Goal: Check status: Check status

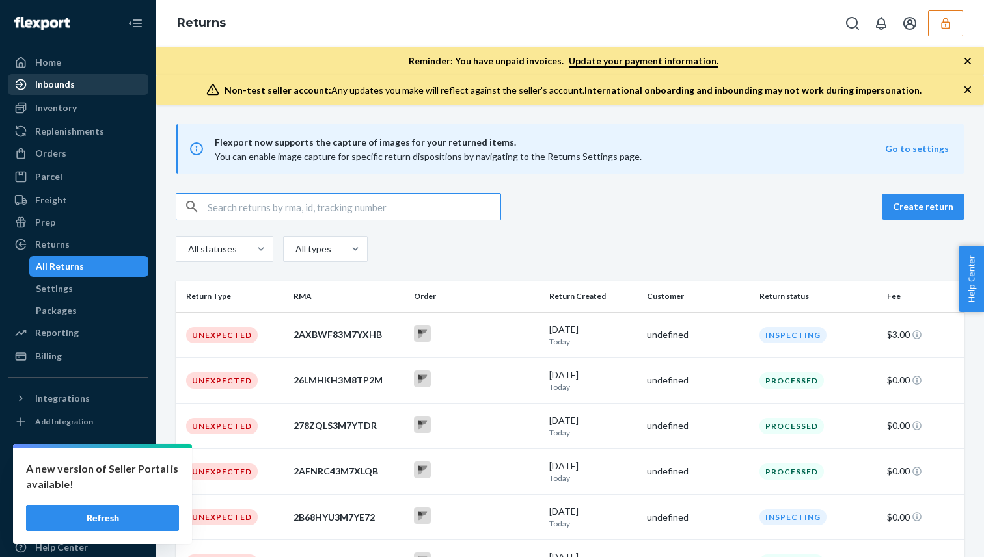
scroll to position [192, 0]
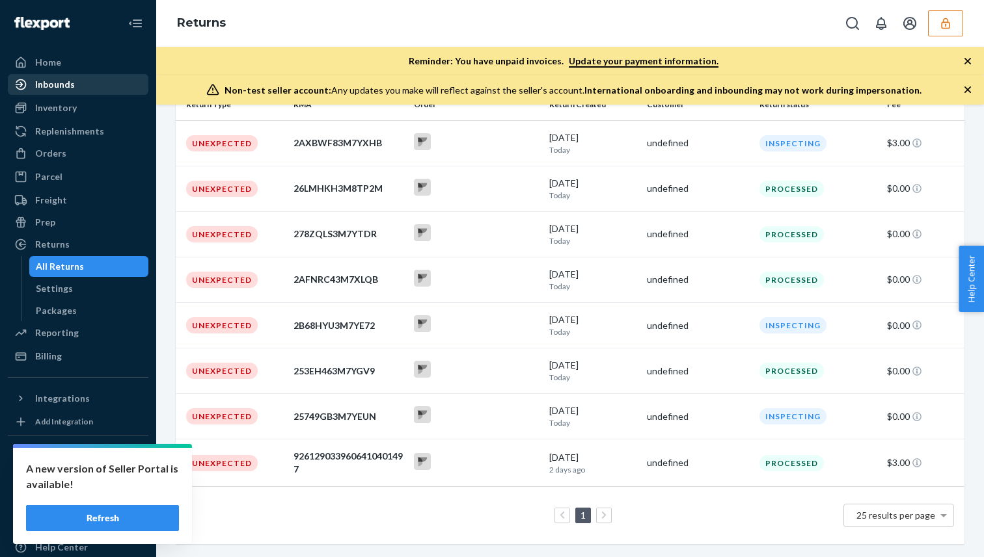
click at [104, 88] on div "Inbounds" at bounding box center [78, 84] width 138 height 18
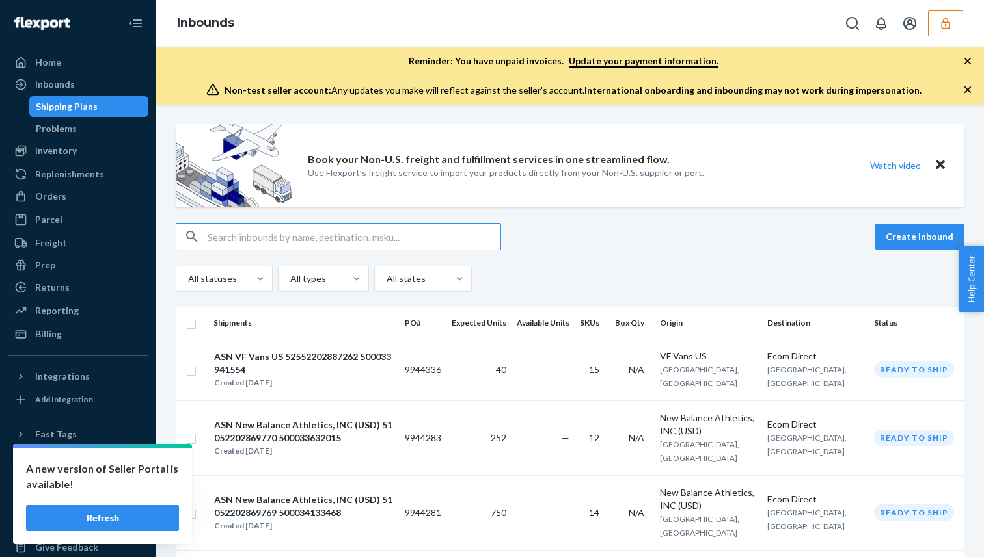
type input "49352202664780_500033931629"
click at [338, 243] on input "text" at bounding box center [354, 237] width 293 height 26
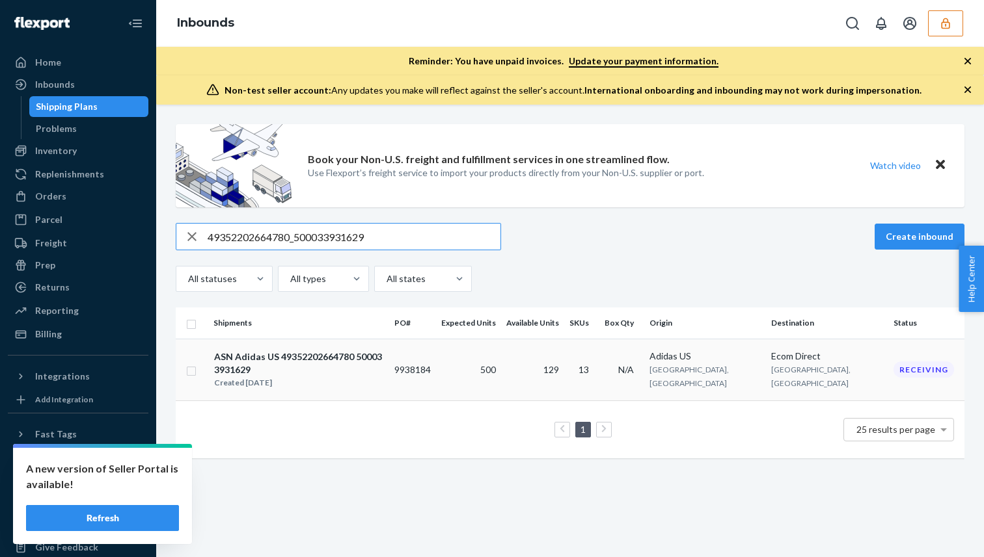
type input "49352202664780_500033931629"
click at [317, 377] on div "Created [DATE]" at bounding box center [298, 383] width 169 height 13
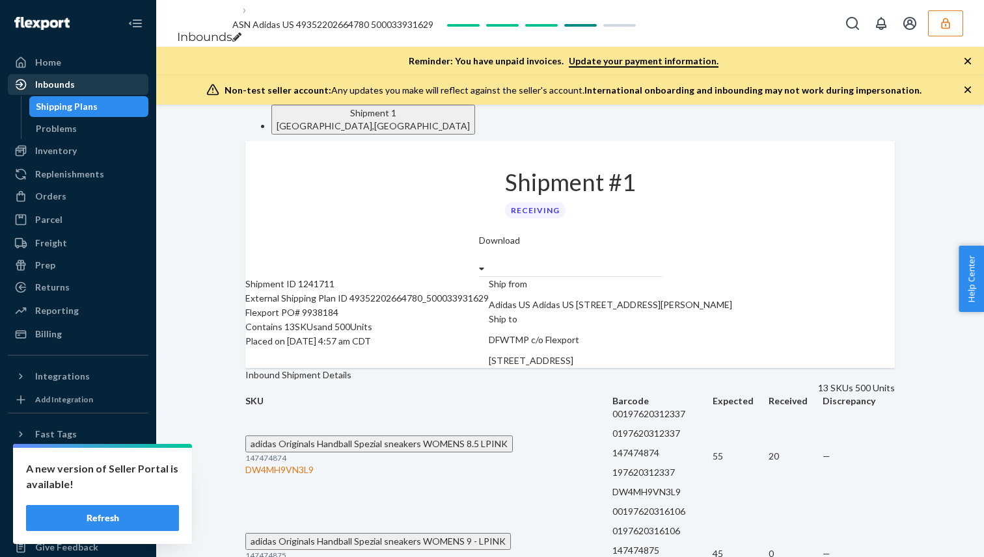
click at [101, 81] on div "Inbounds" at bounding box center [78, 84] width 138 height 18
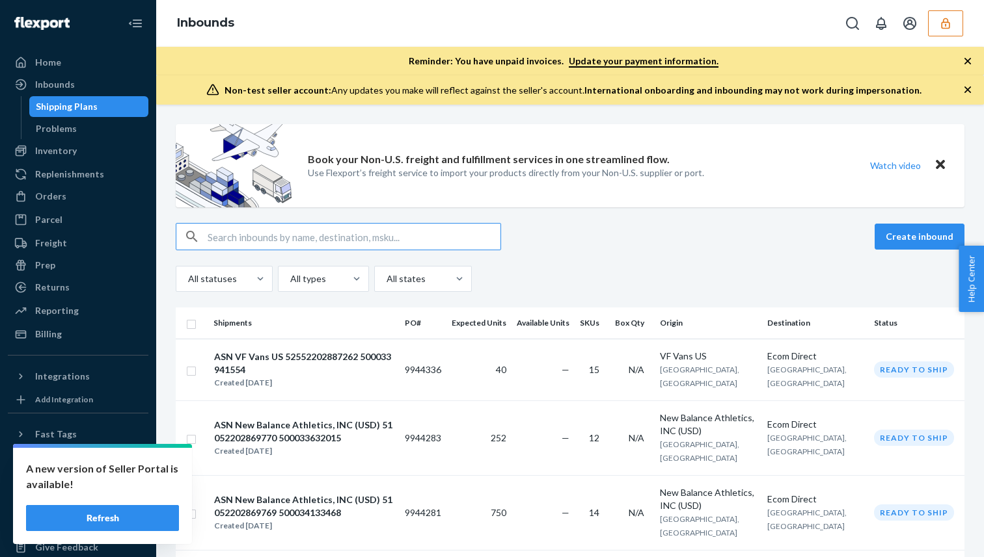
type input "9938183"
click at [412, 239] on input "text" at bounding box center [354, 237] width 293 height 26
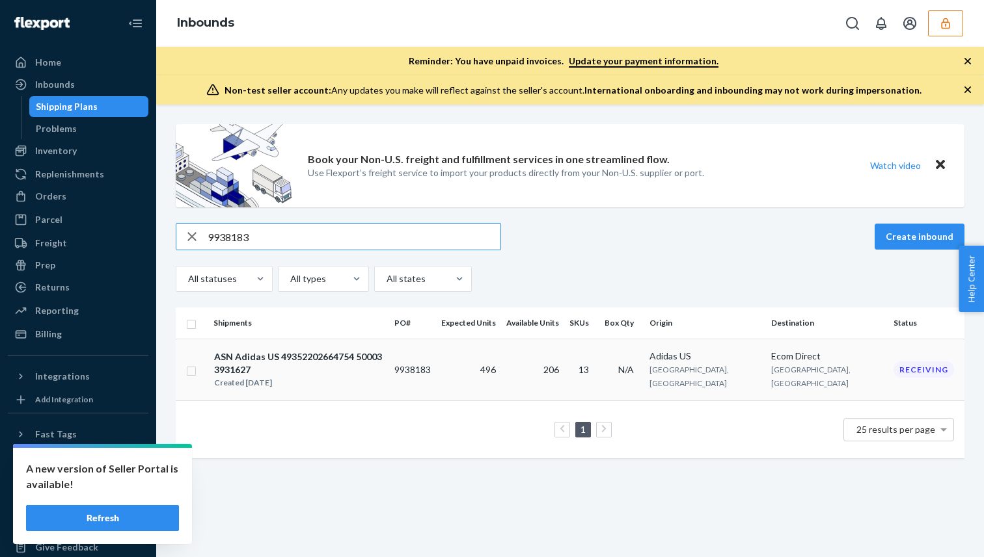
type input "9938183"
click at [352, 377] on div "Created [DATE]" at bounding box center [298, 383] width 169 height 13
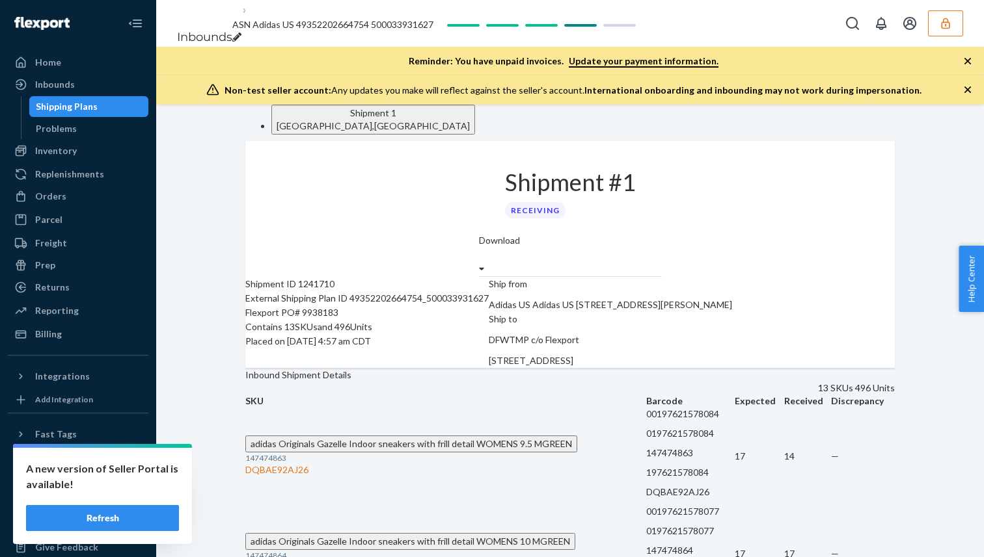
click at [321, 306] on div "External Shipping Plan ID 49352202664754_500033931627" at bounding box center [366, 298] width 243 height 14
copy div "49352202664754_500033931627"
click at [103, 81] on div "Inbounds" at bounding box center [78, 84] width 138 height 18
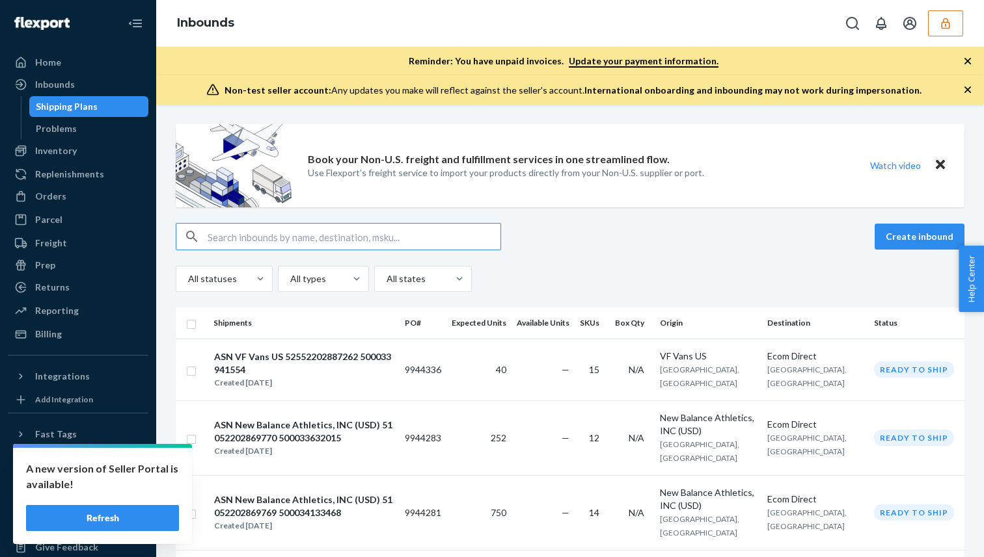
type input "9938185"
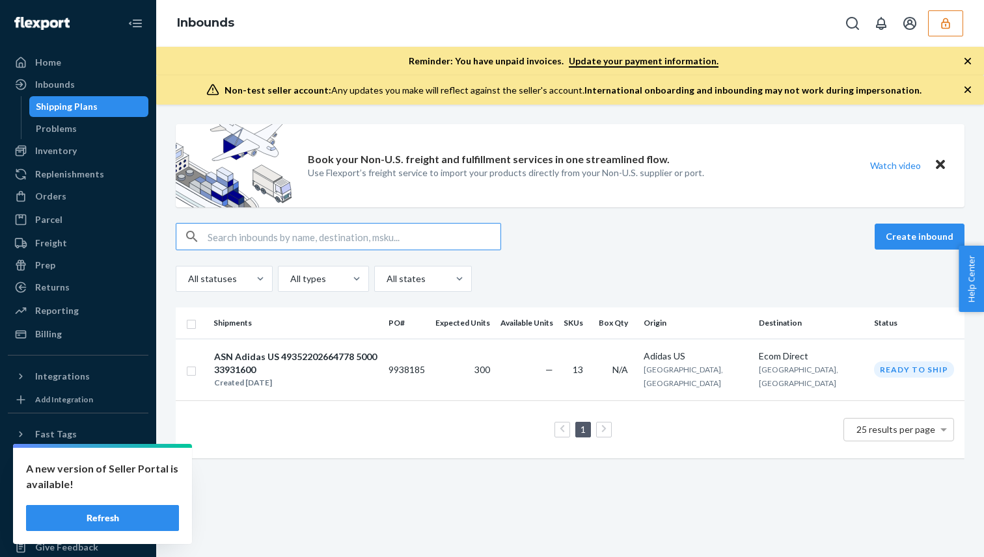
click at [324, 242] on input "text" at bounding box center [354, 237] width 293 height 26
type input "9938185"
click at [338, 377] on div "Created [DATE]" at bounding box center [295, 383] width 163 height 13
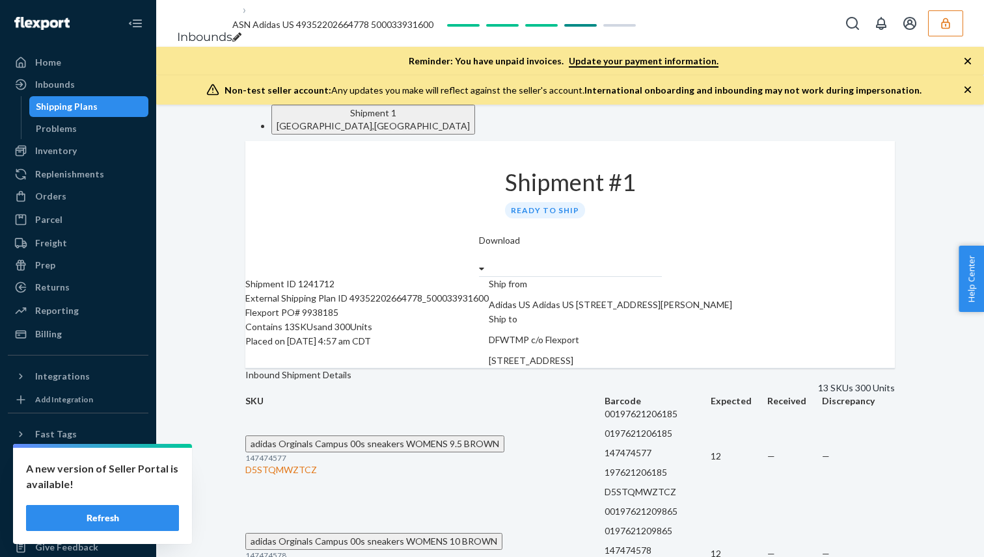
click at [343, 306] on div "External Shipping Plan ID 49352202664778_500033931600" at bounding box center [366, 298] width 243 height 14
copy div "49352202664778_500033931600"
click at [100, 77] on div "Inbounds" at bounding box center [78, 84] width 138 height 18
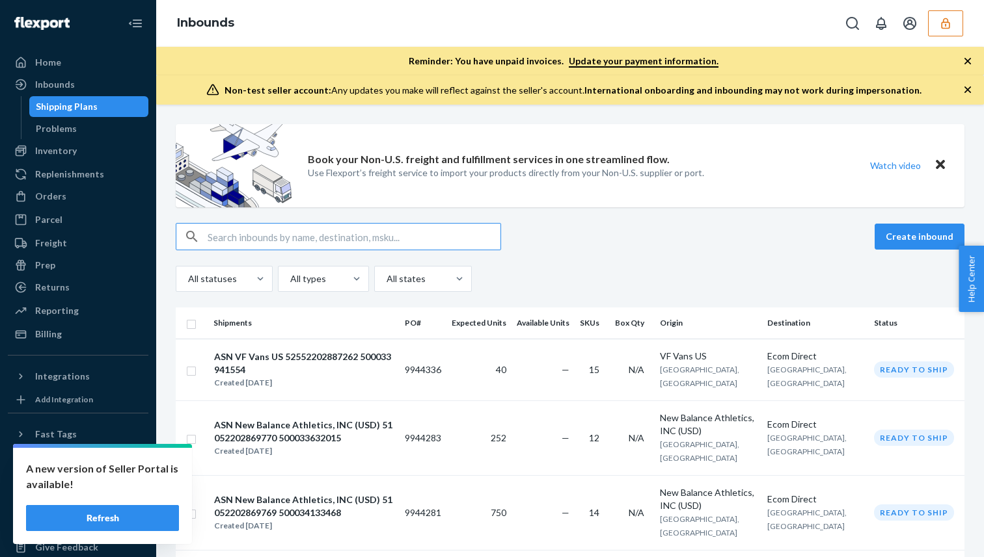
click at [351, 230] on input "text" at bounding box center [354, 237] width 293 height 26
type input "9938184"
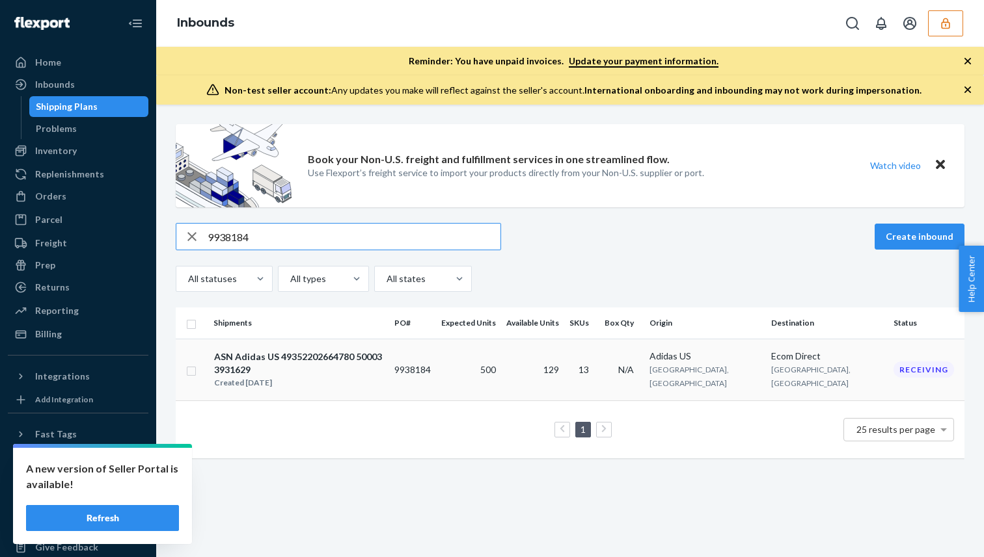
type input "9938184"
click at [320, 352] on div "ASN Adidas US 49352202664780 500033931629" at bounding box center [298, 364] width 169 height 26
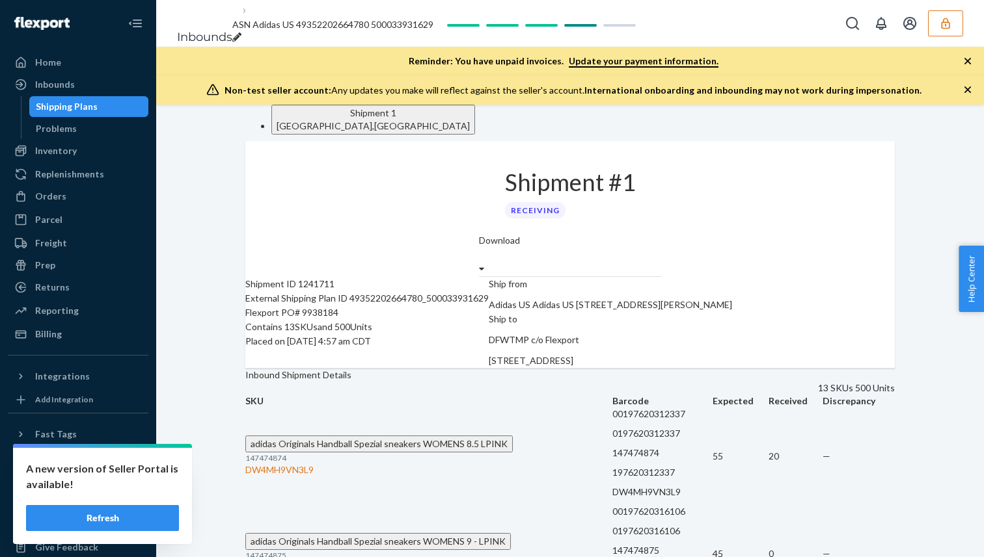
click at [339, 306] on div "External Shipping Plan ID 49352202664780_500033931629" at bounding box center [366, 298] width 243 height 14
copy div "49352202664780_500033931629"
click at [123, 74] on link "Inbounds" at bounding box center [78, 84] width 141 height 21
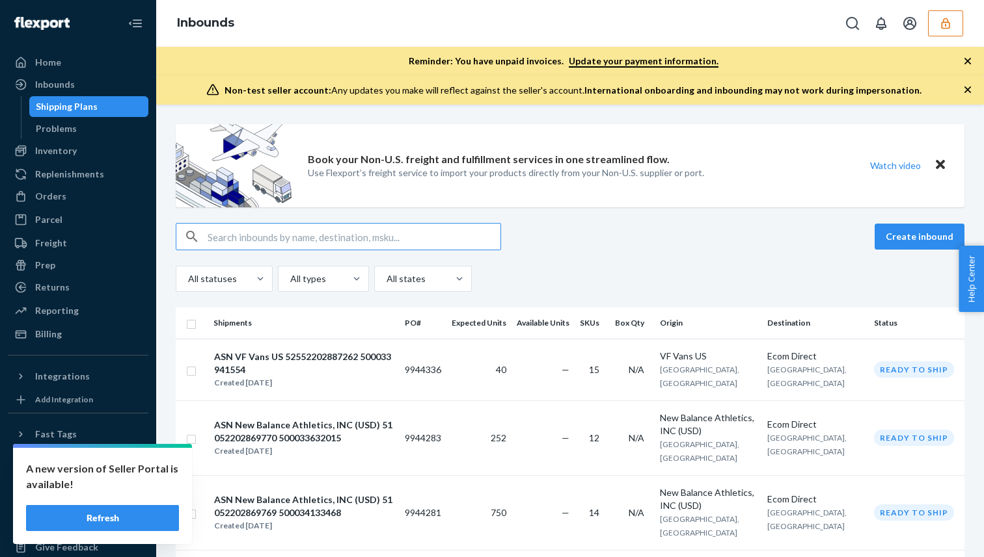
click at [335, 232] on input "text" at bounding box center [354, 237] width 293 height 26
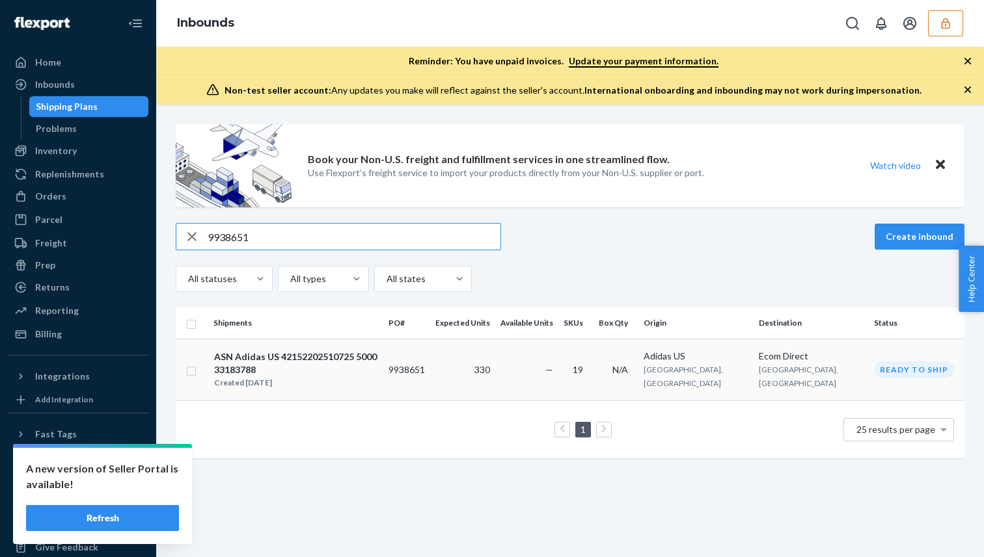
type input "9938651"
click at [325, 377] on div "Created [DATE]" at bounding box center [295, 383] width 163 height 13
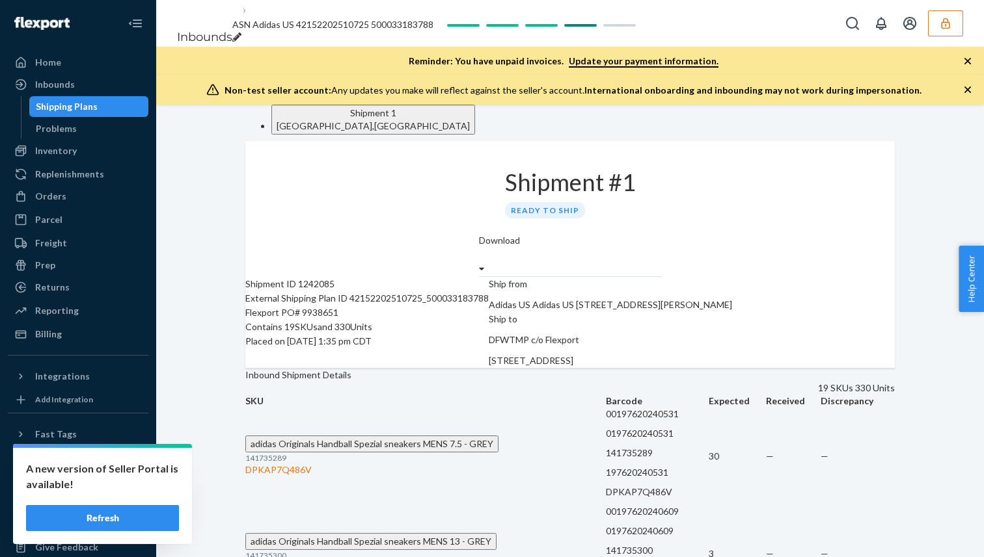
click at [330, 301] on div "External Shipping Plan ID 42152202510725_500033183788" at bounding box center [366, 298] width 243 height 14
click at [325, 306] on div "External Shipping Plan ID 42152202510725_500033183788" at bounding box center [366, 298] width 243 height 14
copy div "42152202510725_500033183788"
click at [124, 76] on div "Inbounds" at bounding box center [78, 84] width 138 height 18
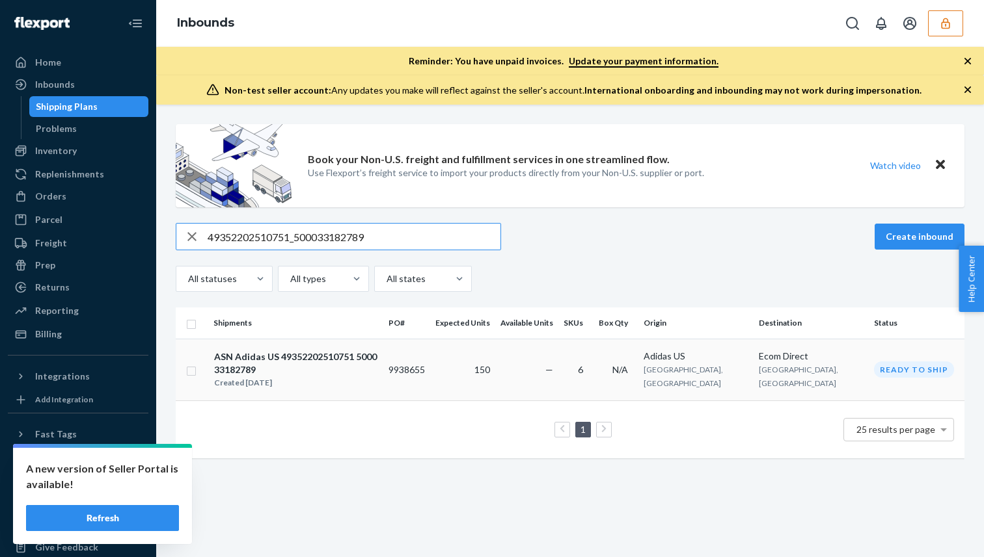
type input "49352202510751_500033182789"
click at [329, 377] on div "Created [DATE]" at bounding box center [295, 383] width 163 height 13
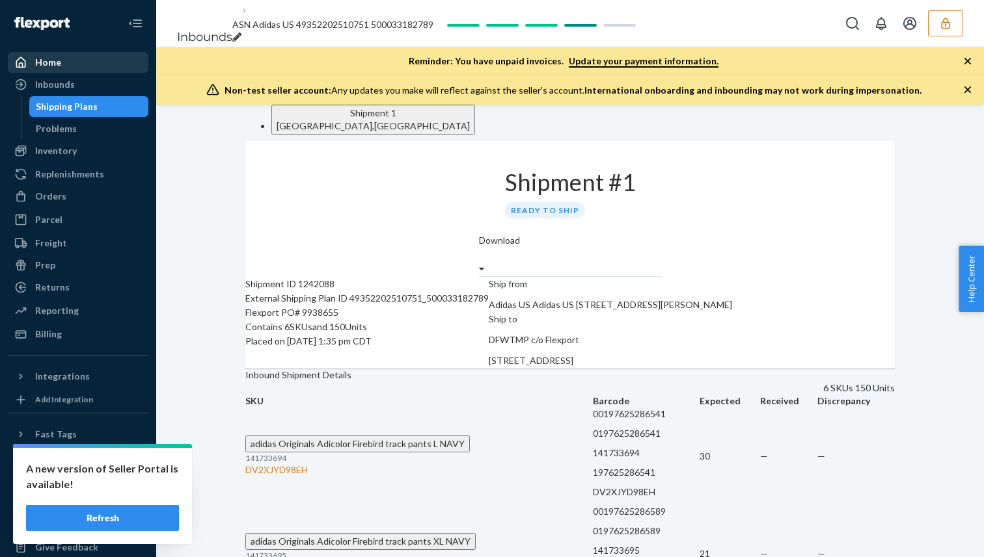
click at [118, 68] on div "Home" at bounding box center [78, 62] width 138 height 18
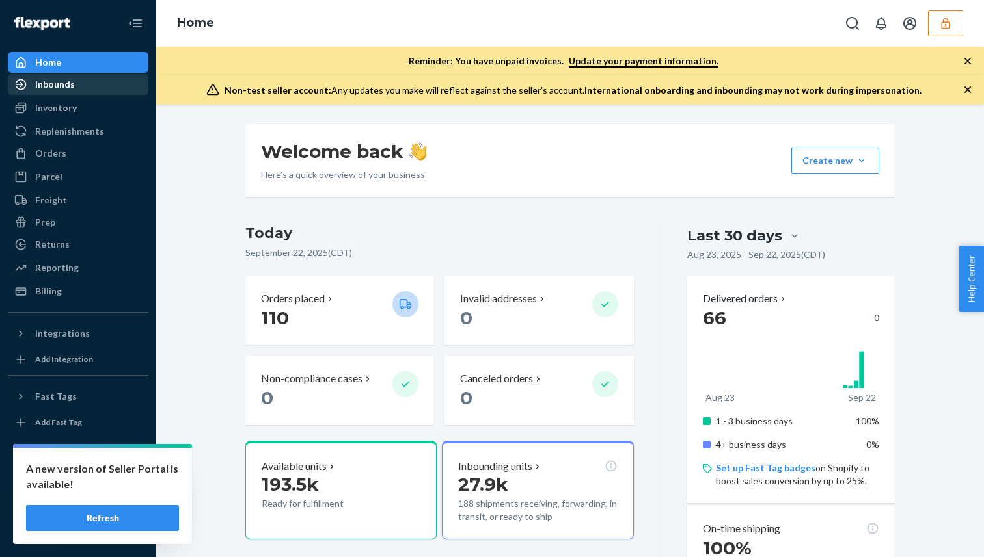
click at [126, 81] on div "Inbounds" at bounding box center [78, 84] width 138 height 18
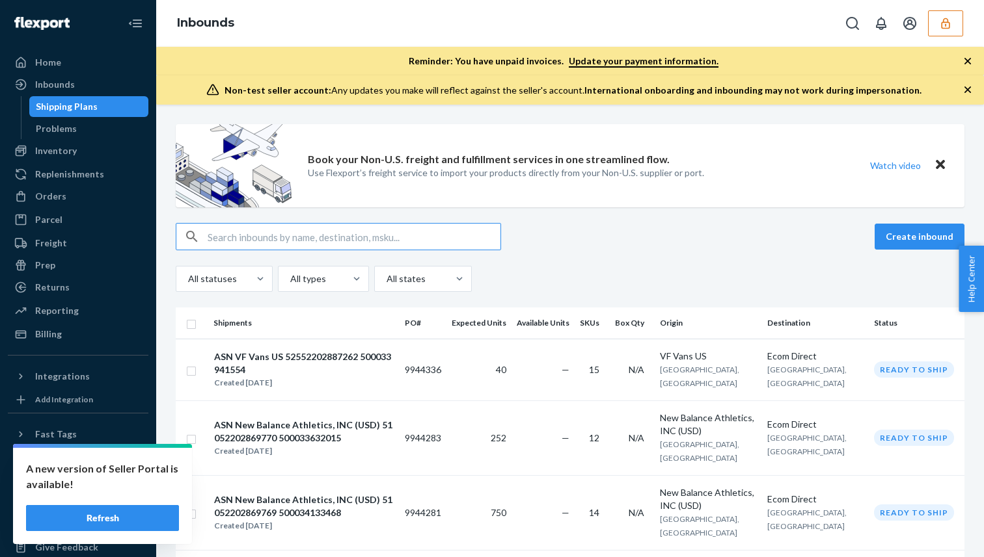
type input "49352202517758_500033520045"
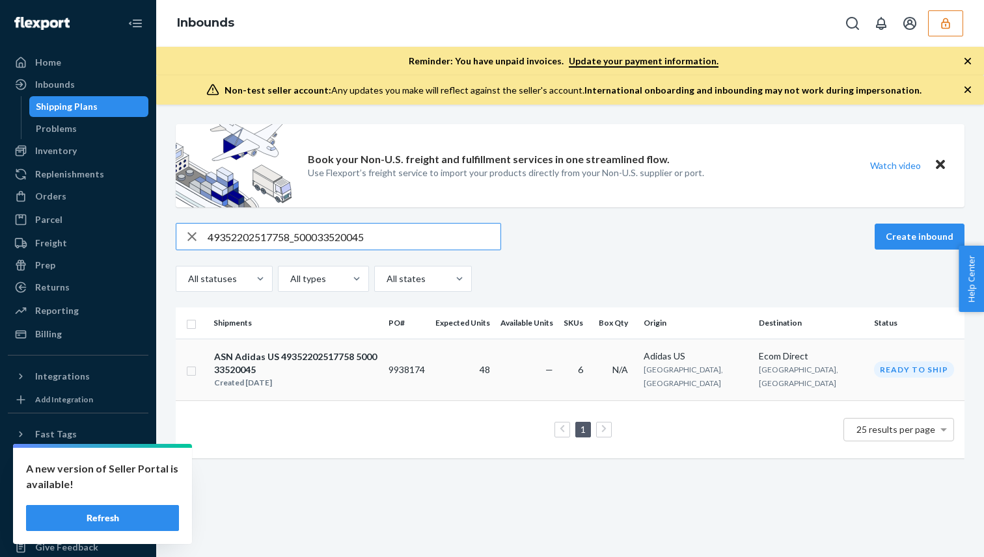
type input "49352202517758_500033520045"
click at [342, 362] on div "ASN Adidas US 49352202517758 500033520045" at bounding box center [295, 364] width 163 height 26
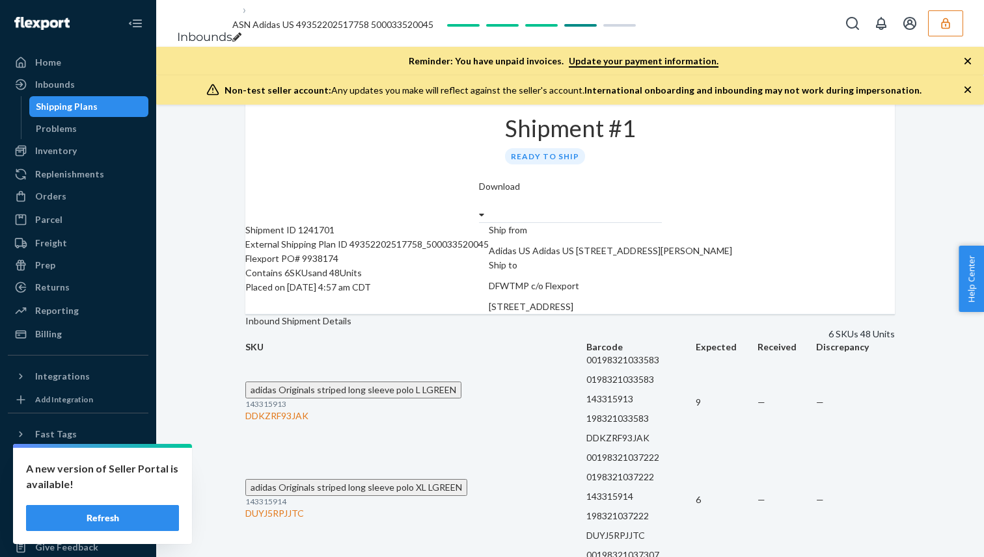
scroll to position [51, 0]
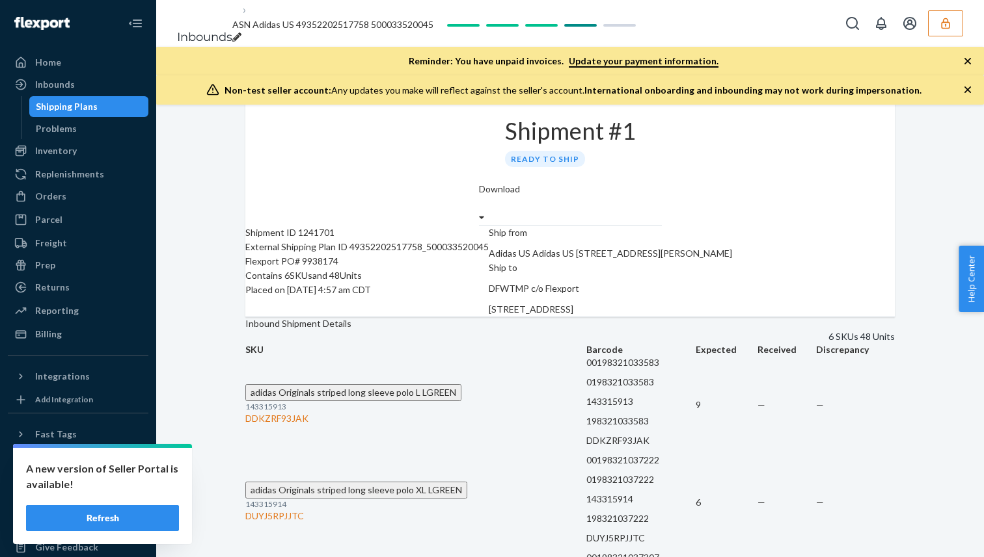
click at [371, 254] on div "External Shipping Plan ID 49352202517758_500033520045" at bounding box center [366, 247] width 243 height 14
click at [70, 77] on div "Inbounds" at bounding box center [78, 84] width 138 height 18
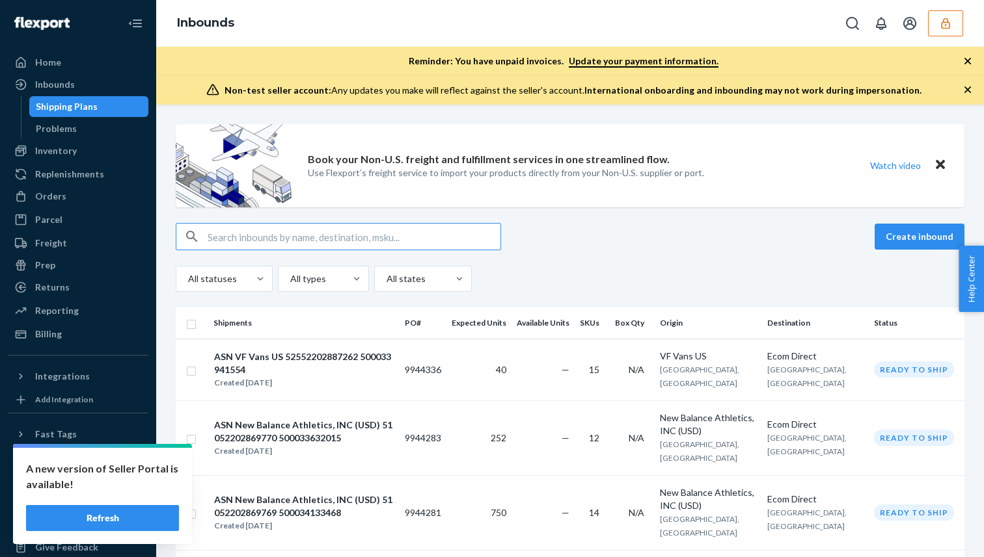
click at [343, 239] on input "text" at bounding box center [354, 237] width 293 height 26
type input "49352202510751_500033182789"
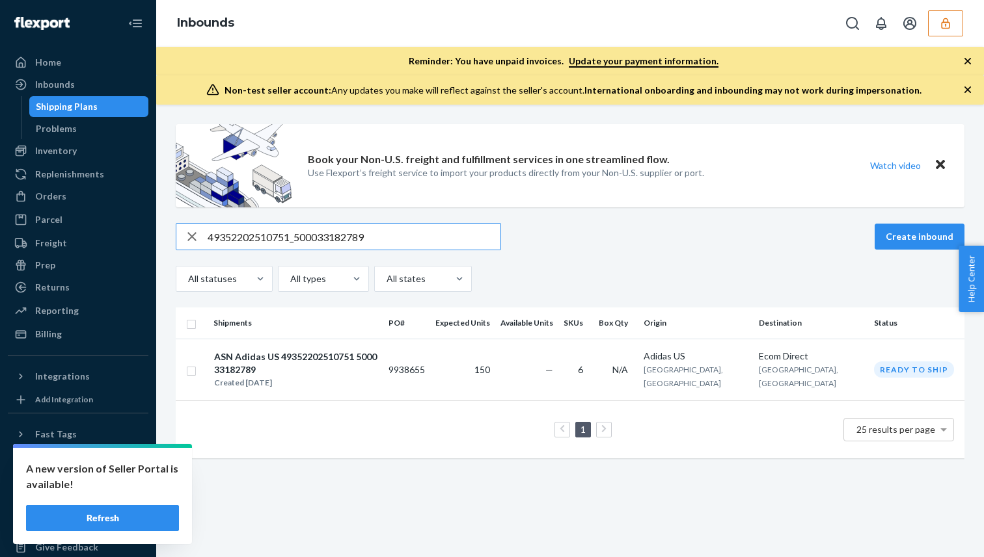
click at [324, 245] on input "49352202510751_500033182789" at bounding box center [354, 237] width 293 height 26
paste input "1152202821748_500033257385"
click at [253, 237] on input "41152202821748_500033257385" at bounding box center [354, 237] width 293 height 26
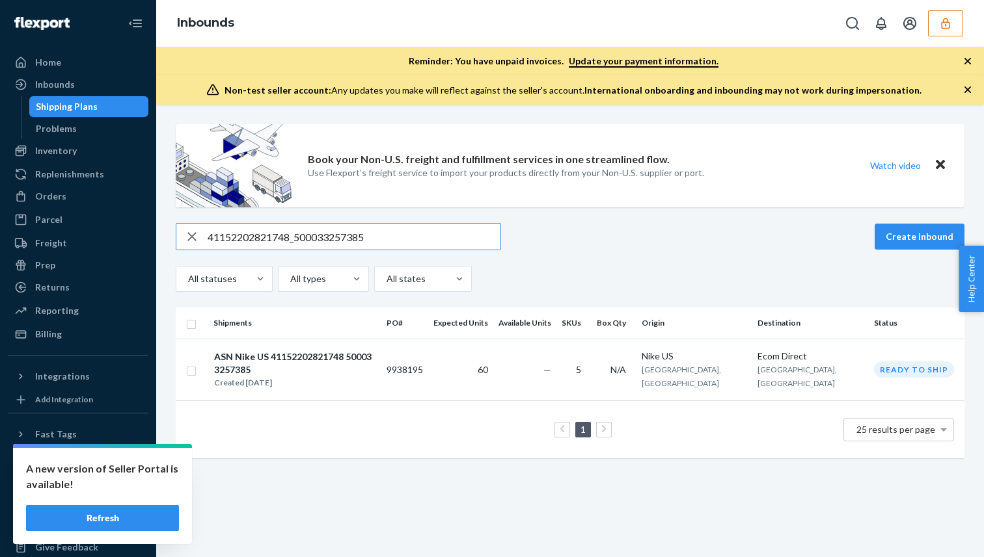
click at [253, 237] on input "41152202821748_500033257385" at bounding box center [354, 237] width 293 height 26
paste input "2152202568242_500033738637"
click at [254, 233] on input "42152202568242_500033738637" at bounding box center [354, 237] width 293 height 26
paste input "9938186"
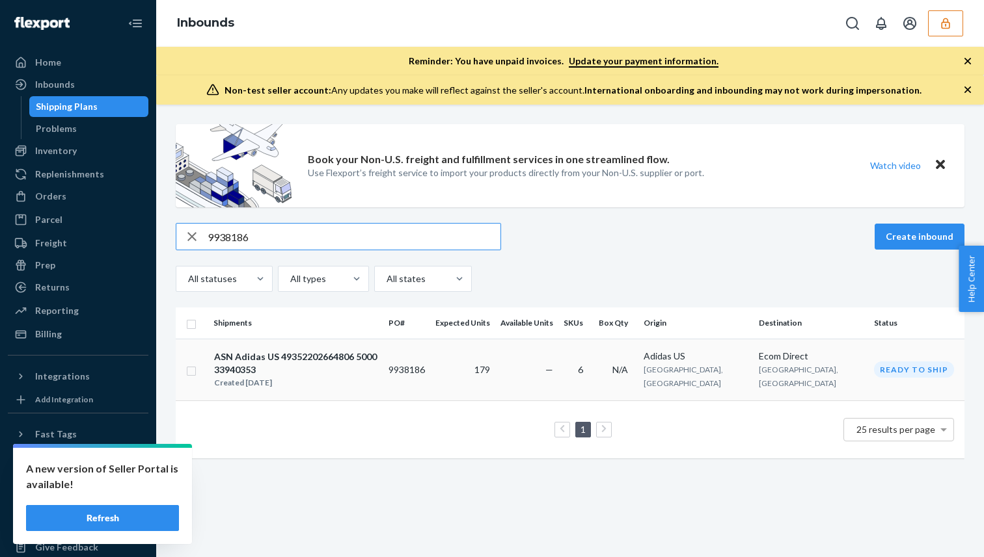
type input "9938186"
click at [262, 355] on div "ASN Adidas US 49352202664806 500033940353" at bounding box center [295, 364] width 163 height 26
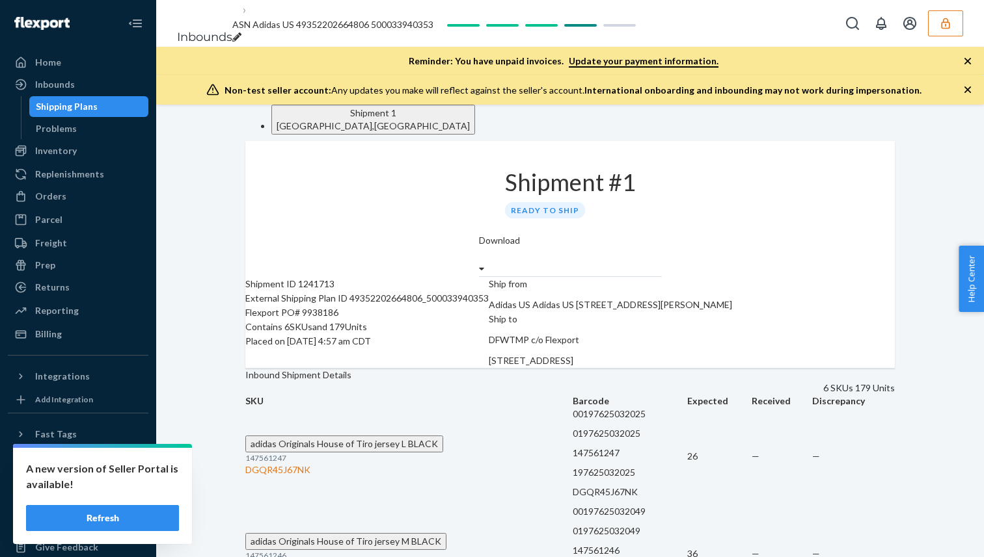
click at [338, 306] on div "External Shipping Plan ID 49352202664806_500033940353" at bounding box center [366, 298] width 243 height 14
copy div "49352202664806_500033940353"
click at [107, 88] on div "Inbounds" at bounding box center [78, 84] width 138 height 18
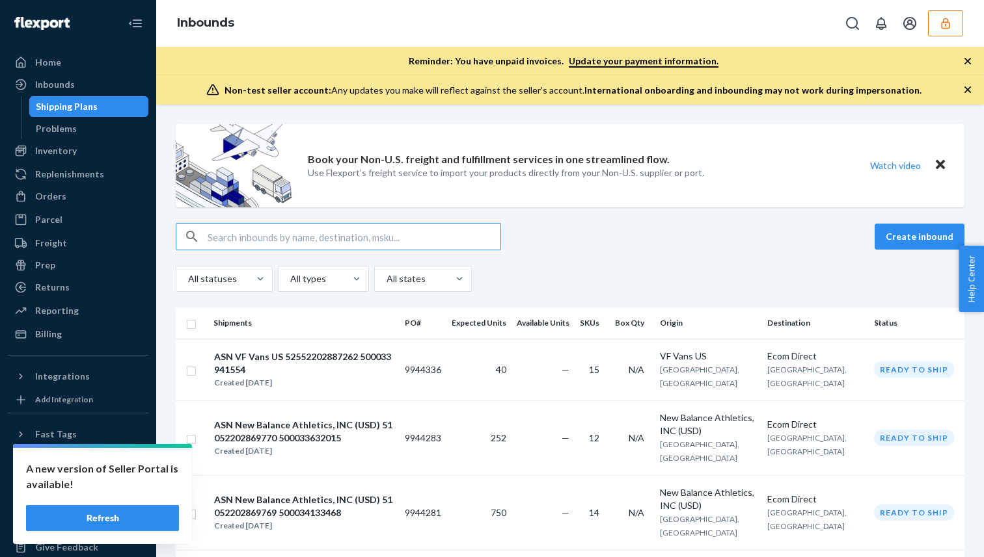
click at [298, 230] on input "text" at bounding box center [354, 237] width 293 height 26
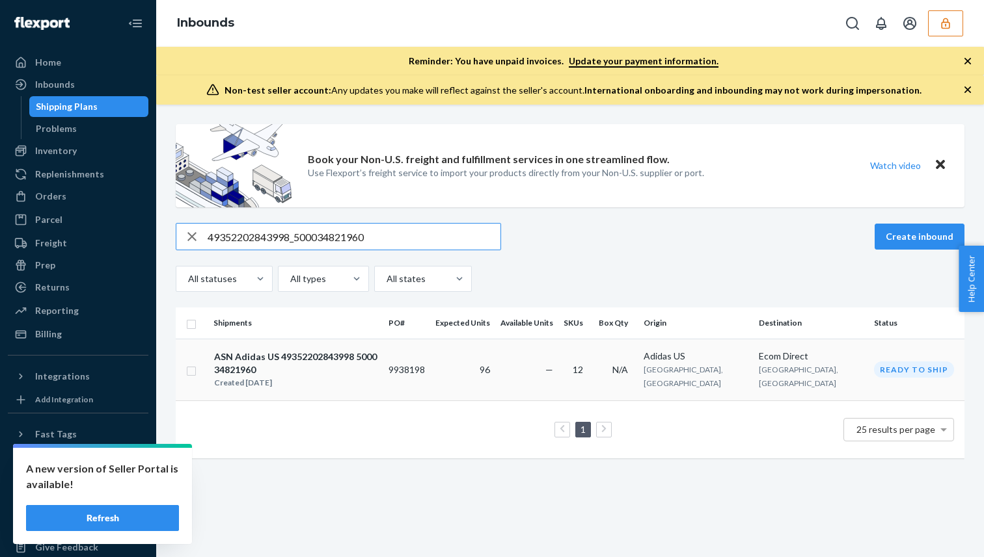
type input "49352202843998_500034821960"
click at [375, 377] on div "Created [DATE]" at bounding box center [295, 383] width 163 height 13
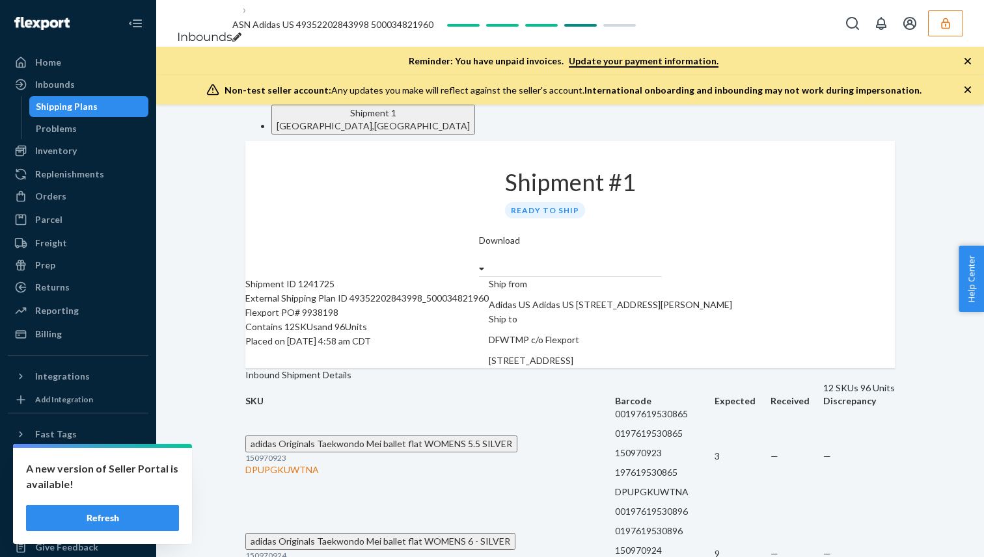
click at [358, 320] on div "Flexport PO# 9938198" at bounding box center [366, 313] width 243 height 14
copy div "9938198"
click at [53, 85] on div "Inbounds" at bounding box center [55, 84] width 40 height 13
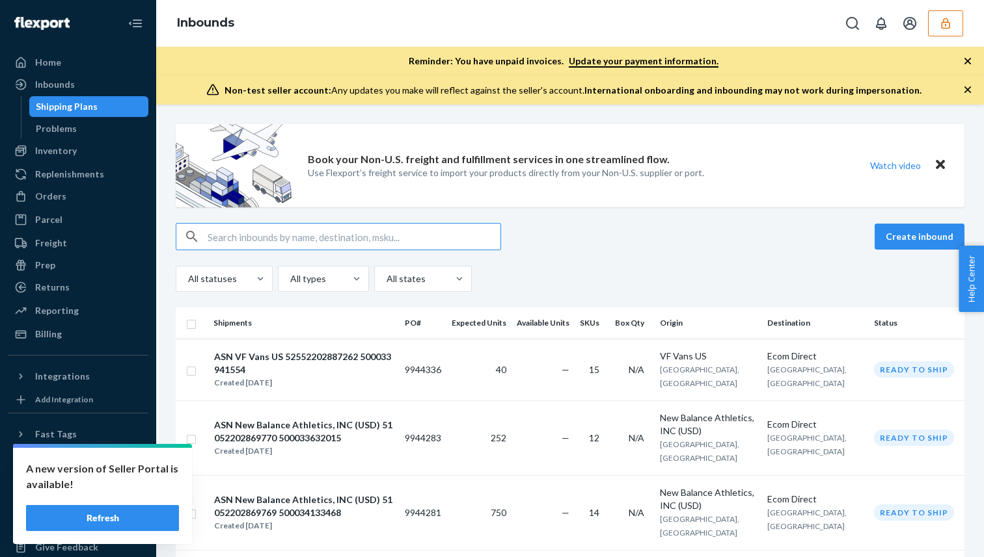
click at [435, 234] on input "text" at bounding box center [354, 237] width 293 height 26
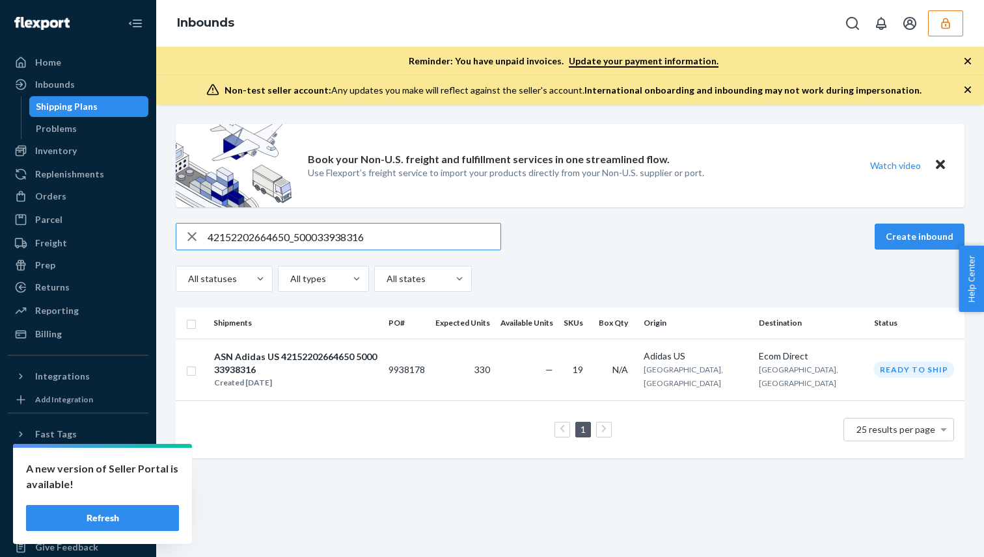
click at [279, 224] on input "42152202664650_500033938316" at bounding box center [354, 237] width 293 height 26
paste input "510725_500033183788"
click at [263, 235] on input "42152202510725_500033183788" at bounding box center [354, 237] width 293 height 26
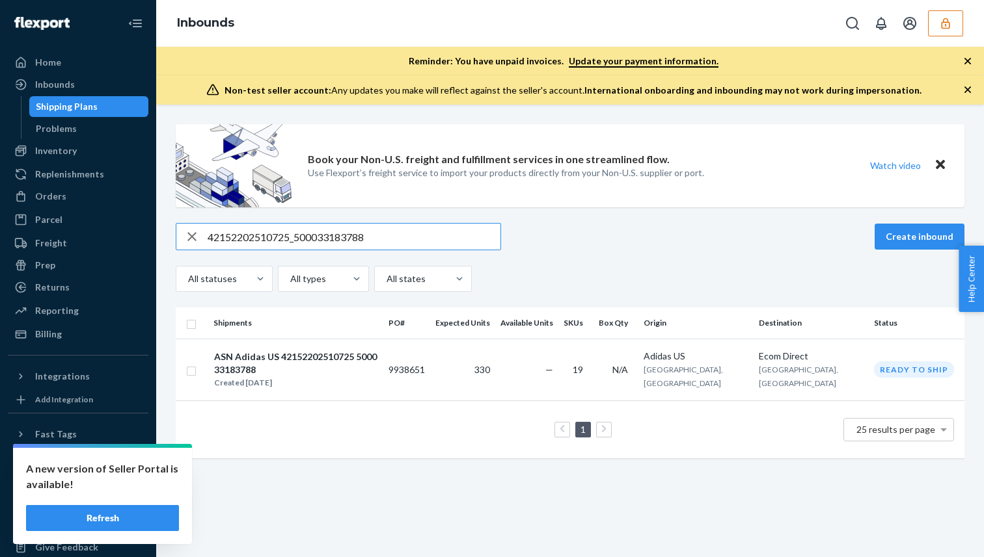
click at [263, 235] on input "42152202510725_500033183788" at bounding box center [354, 237] width 293 height 26
paste input "664650_500033938316"
click at [242, 228] on input "42152202664650_500033938316" at bounding box center [354, 237] width 293 height 26
paste input "9352202730492_500034421558"
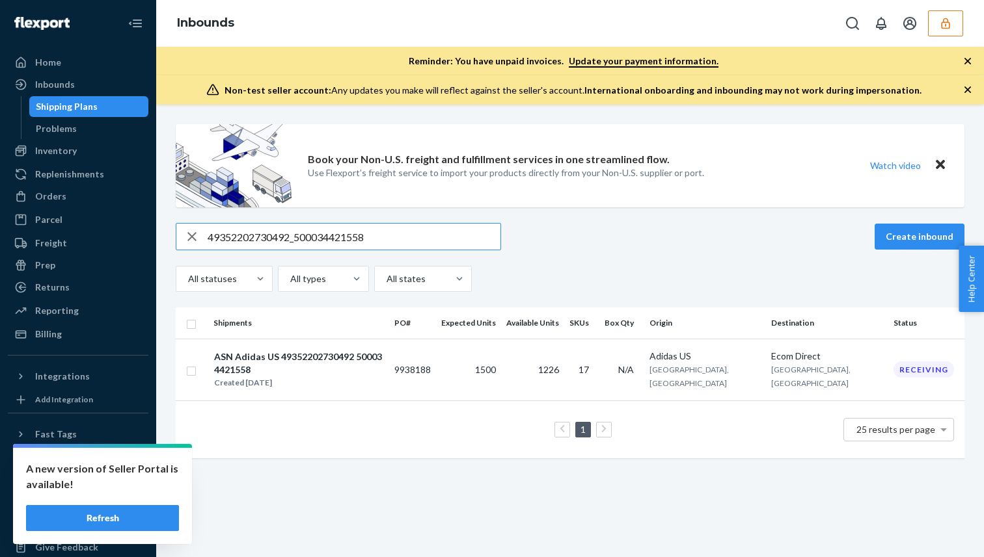
click at [241, 241] on input "49352202730492_500034421558" at bounding box center [354, 237] width 293 height 26
paste input "879533_500033931625"
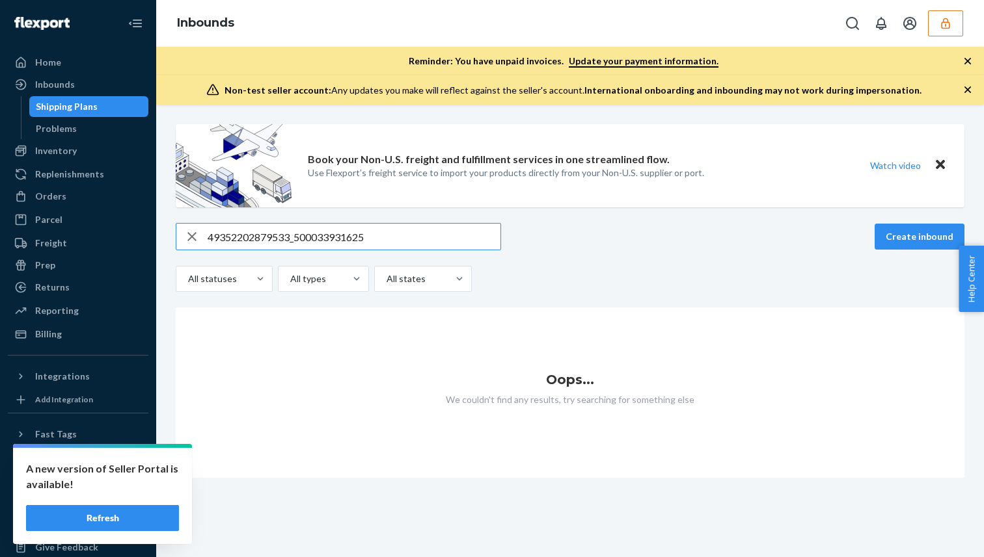
click at [299, 245] on input "49352202879533_500033931625" at bounding box center [354, 237] width 293 height 26
click at [299, 242] on input "49352202879533_500033931625" at bounding box center [354, 237] width 293 height 26
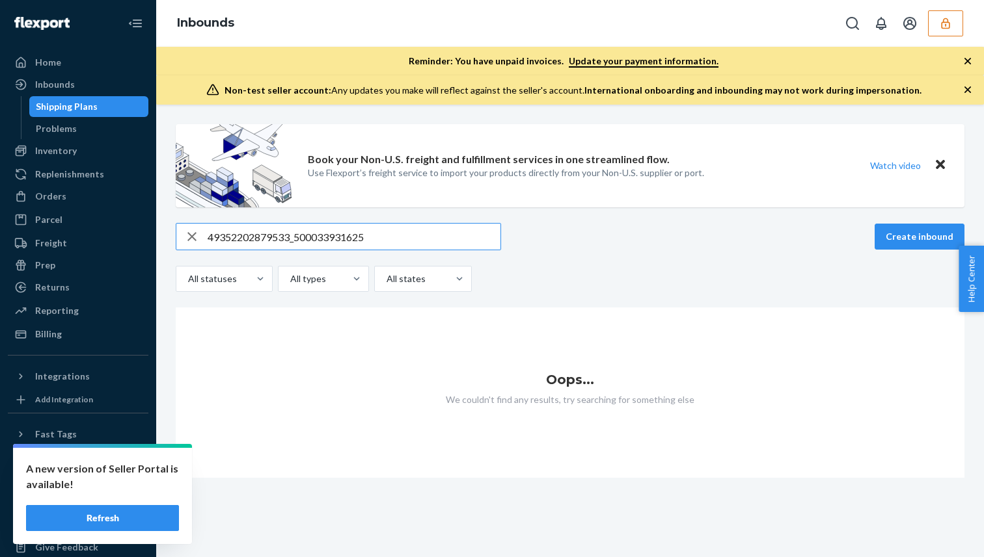
paste input "664753_500033931583"
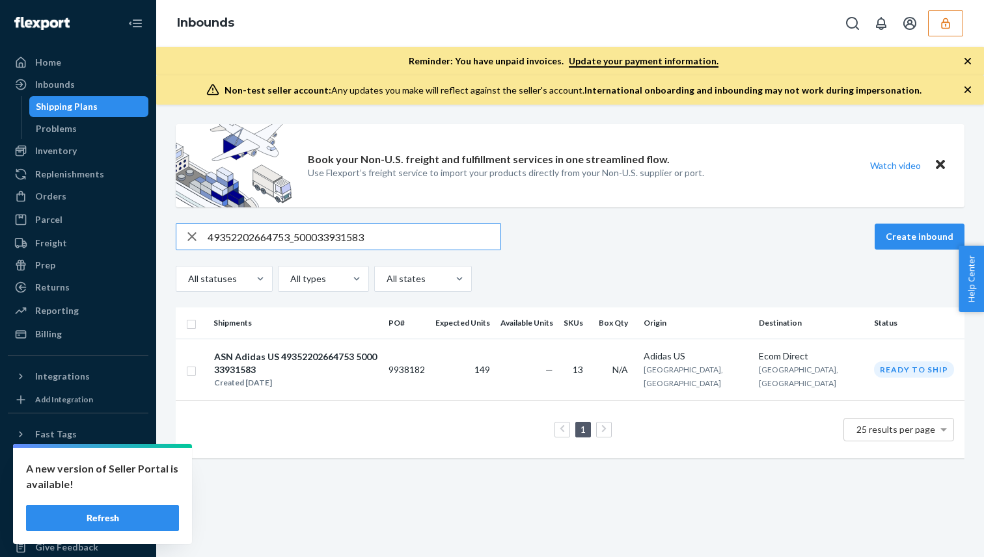
click at [306, 240] on input "49352202664753_500033931583" at bounding box center [354, 237] width 293 height 26
paste input "22_50003393162"
click at [251, 229] on input "49352202664722_500033931623" at bounding box center [354, 237] width 293 height 26
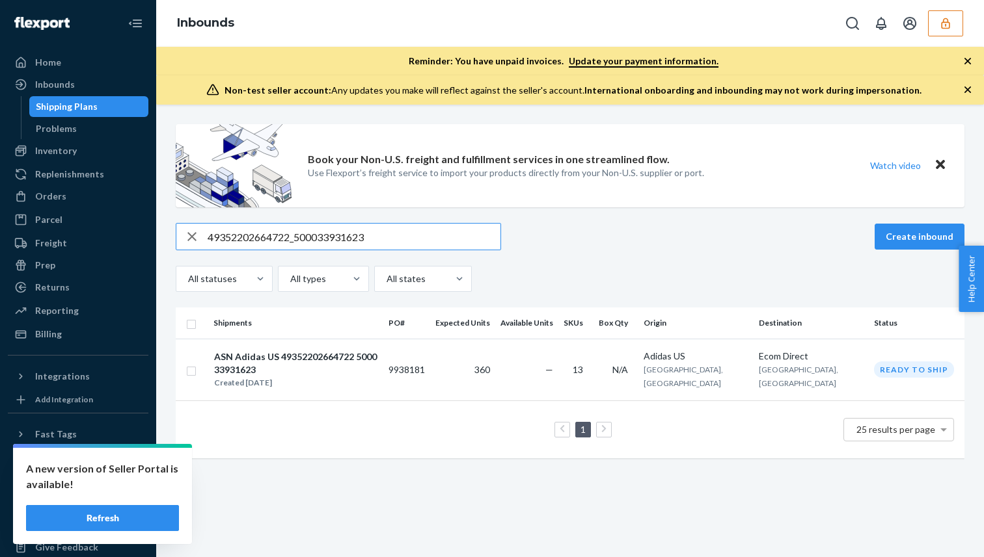
paste input "560689_500033718462"
click at [301, 224] on input "49352202560689_500033718462" at bounding box center [354, 237] width 293 height 26
paste input "664778_500033931600"
click at [303, 234] on input "49352202664778_500033931600" at bounding box center [354, 237] width 293 height 26
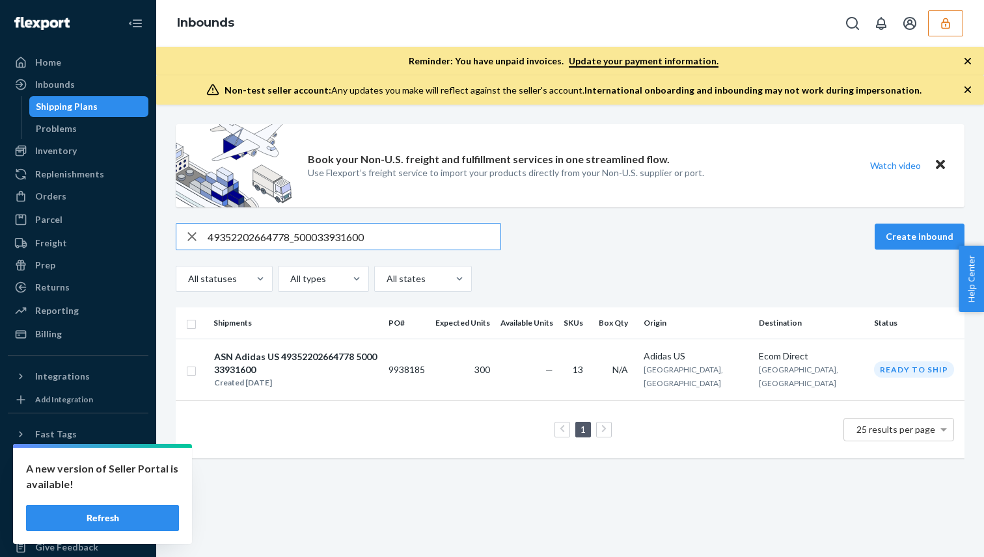
click at [303, 234] on input "49352202664778_500033931600" at bounding box center [354, 237] width 293 height 26
paste input "54_500033931627"
click at [229, 243] on input "49352202664754_500033931627" at bounding box center [354, 237] width 293 height 26
paste input "80_500033931629"
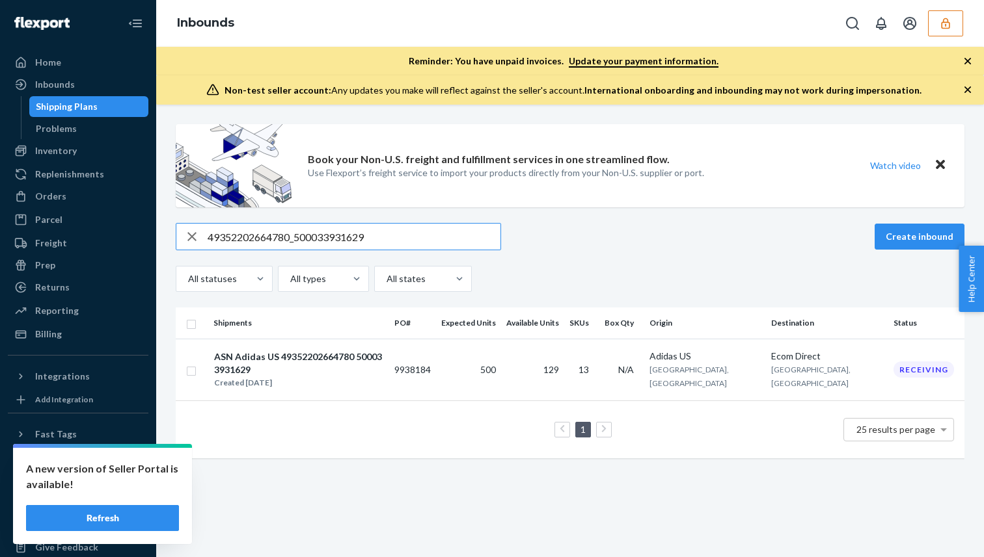
click at [247, 224] on input "49352202664780_500033931629" at bounding box center [354, 237] width 293 height 26
paste input "2152202664636_50003393829"
click at [292, 237] on input "42152202664636_500033938299" at bounding box center [354, 237] width 293 height 26
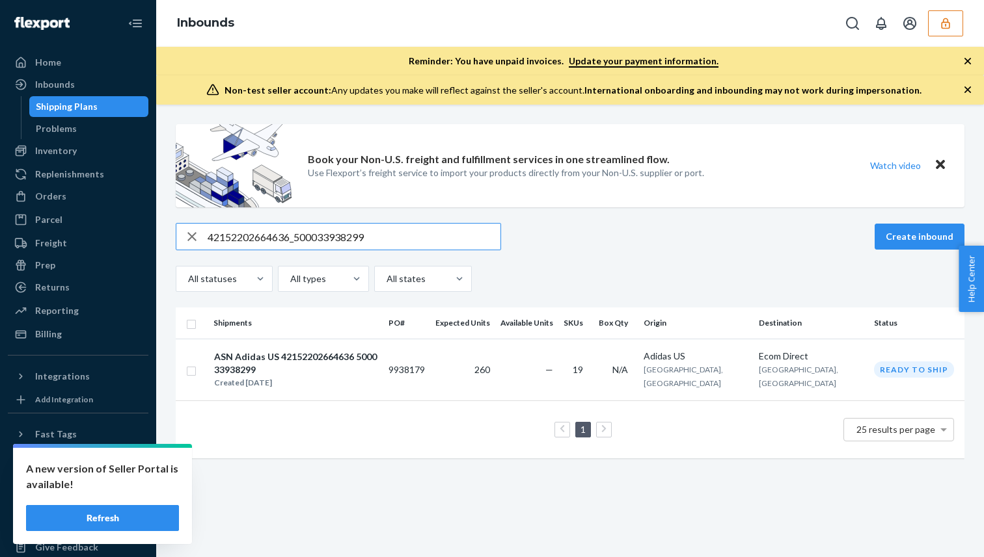
paste input "9352202577275_500033760396"
type input "49352202577275_500033760396"
click at [282, 377] on div "Created [DATE]" at bounding box center [295, 383] width 163 height 13
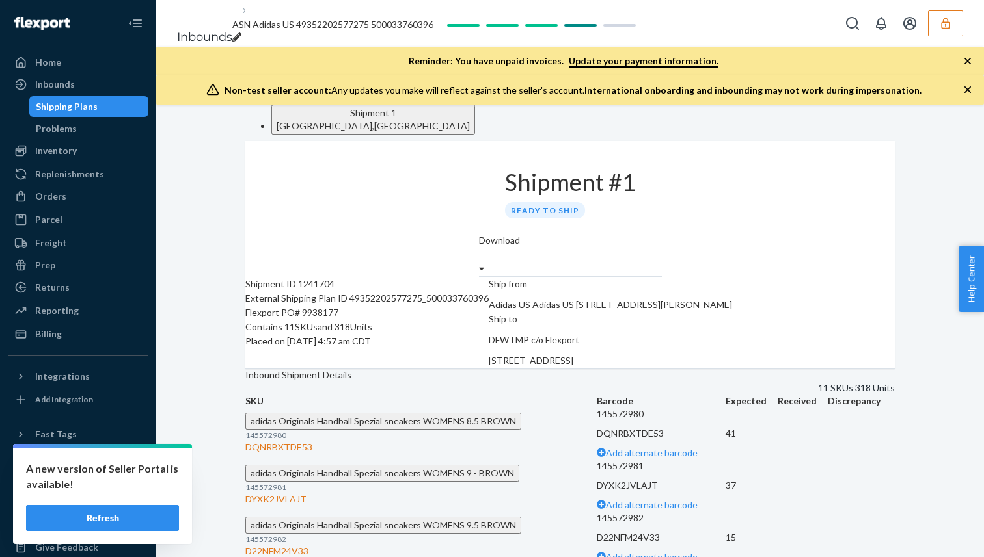
click at [346, 320] on div "Flexport PO# 9938177" at bounding box center [366, 313] width 243 height 14
copy div "9938177"
click at [362, 334] on div "Contains 11 SKUs and 318 Units" at bounding box center [366, 327] width 243 height 14
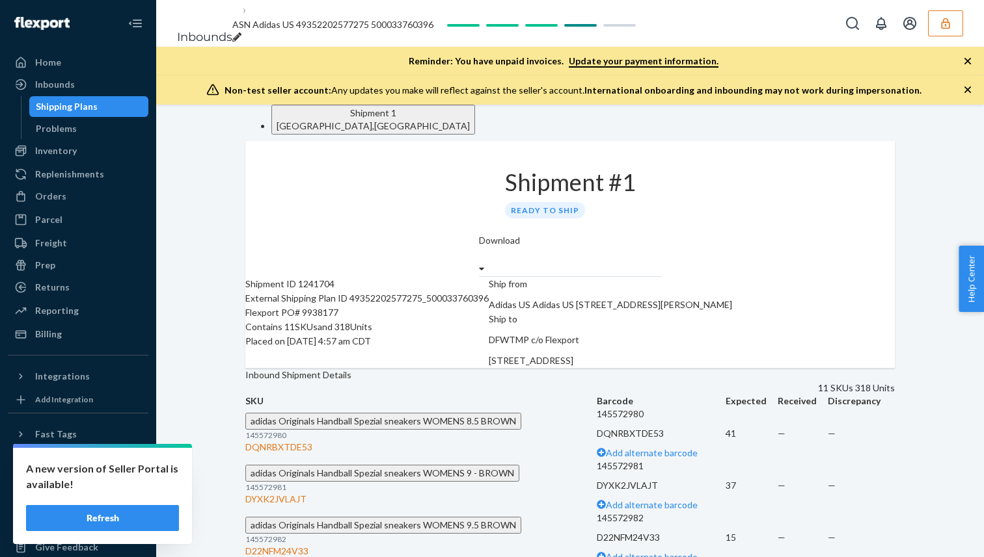
click at [359, 320] on div "Flexport PO# 9938177" at bounding box center [366, 313] width 243 height 14
copy div "9938177"
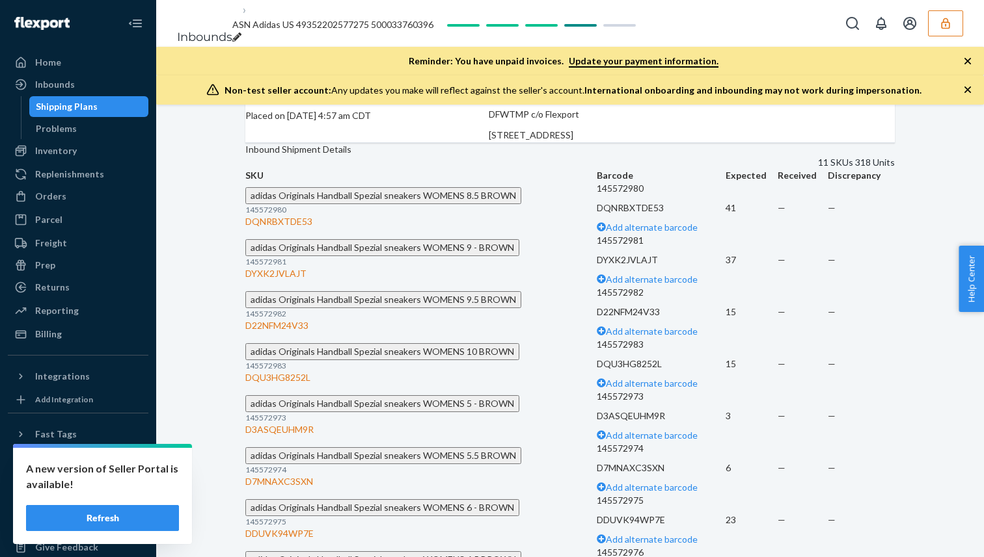
scroll to position [392, 0]
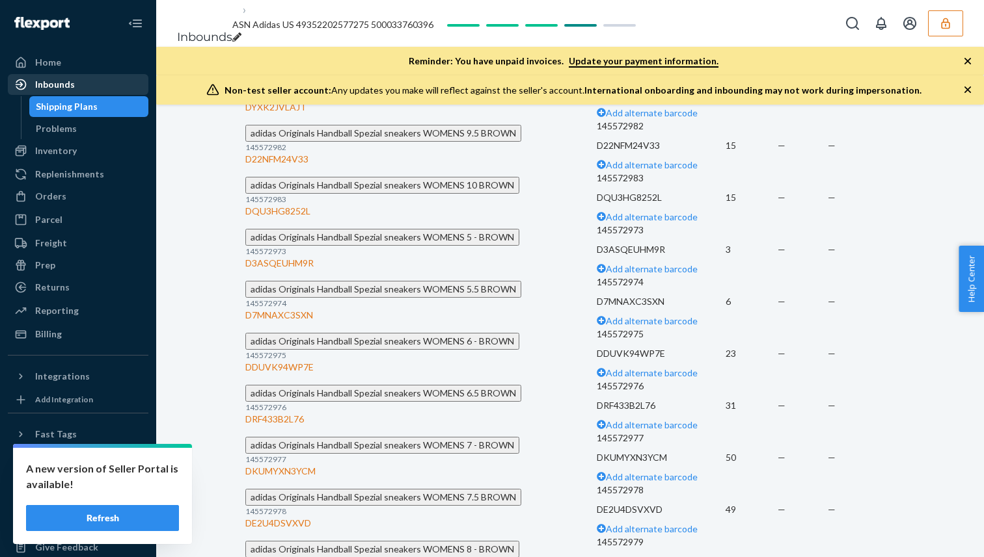
click at [81, 81] on div "Inbounds" at bounding box center [78, 84] width 138 height 18
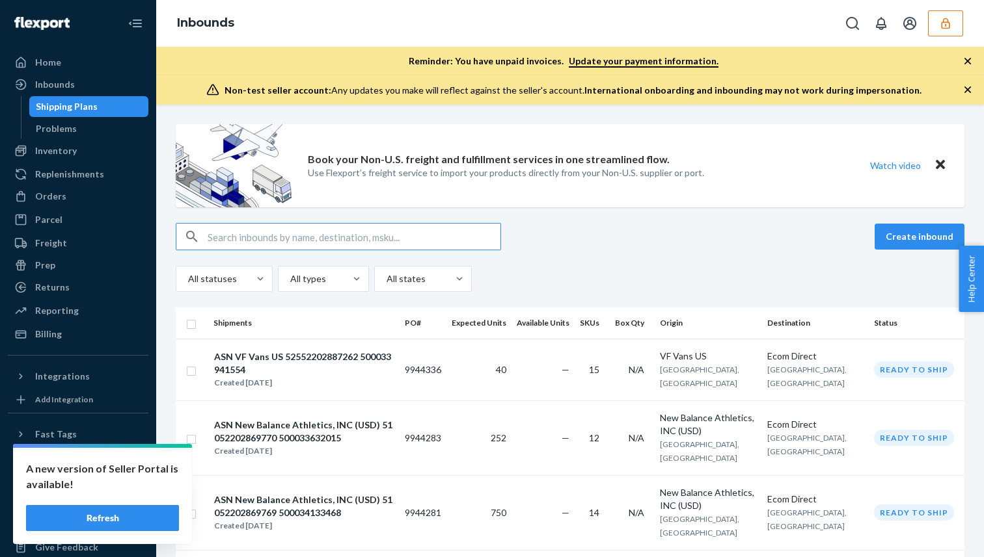
type input "42152202664658_500033938286"
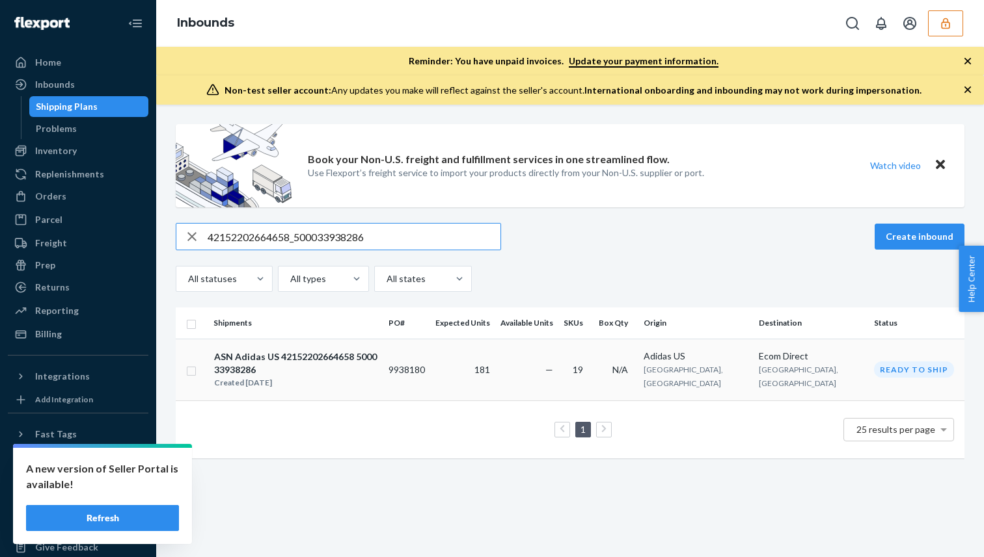
type input "42152202664658_500033938286"
click at [378, 364] on div "ASN Adidas US 42152202664658 500033938286 Created [DATE]" at bounding box center [295, 370] width 165 height 40
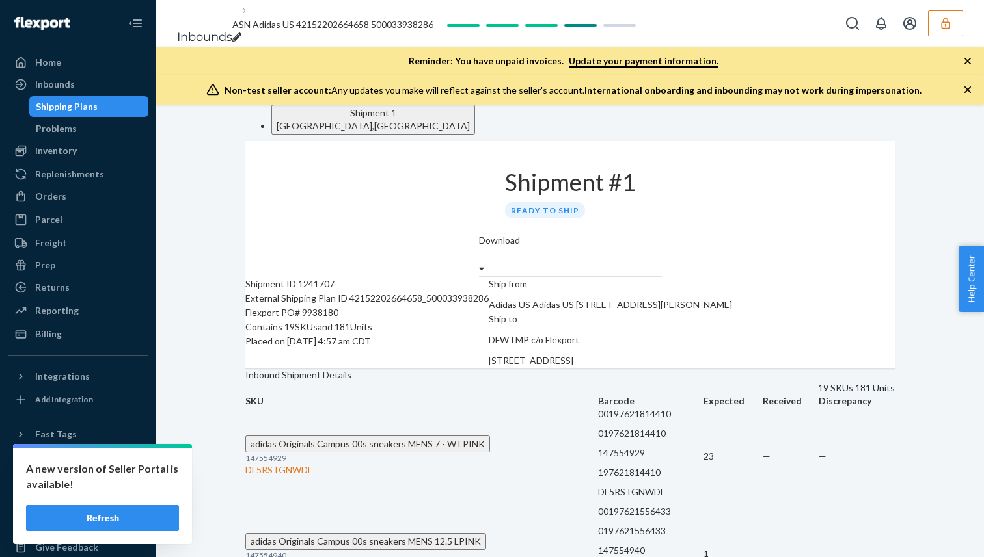
click at [347, 320] on div "Flexport PO# 9938180" at bounding box center [366, 313] width 243 height 14
copy div "9938180"
click at [134, 90] on div "Inbounds" at bounding box center [78, 84] width 138 height 18
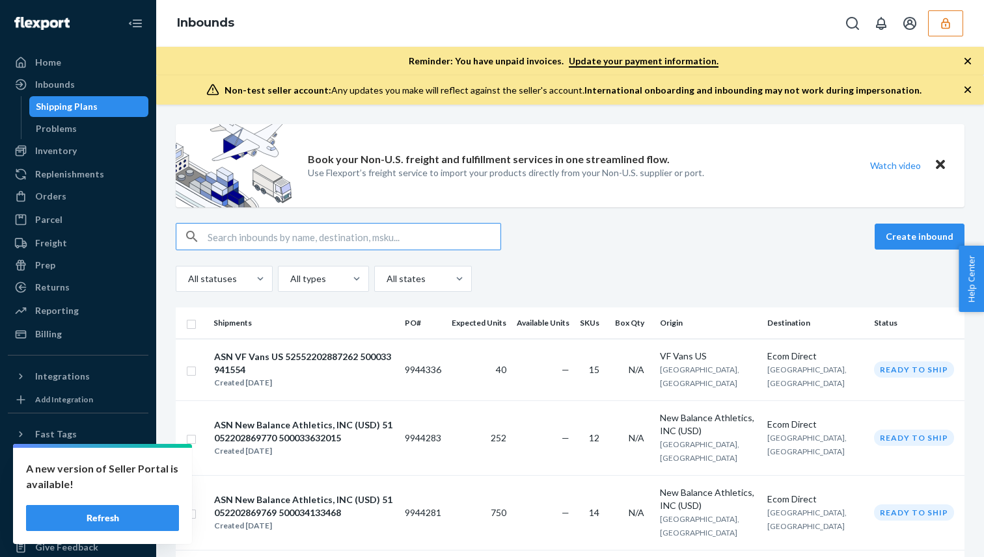
type input "42152202664658_500033938286"
click at [353, 235] on input "text" at bounding box center [354, 237] width 293 height 26
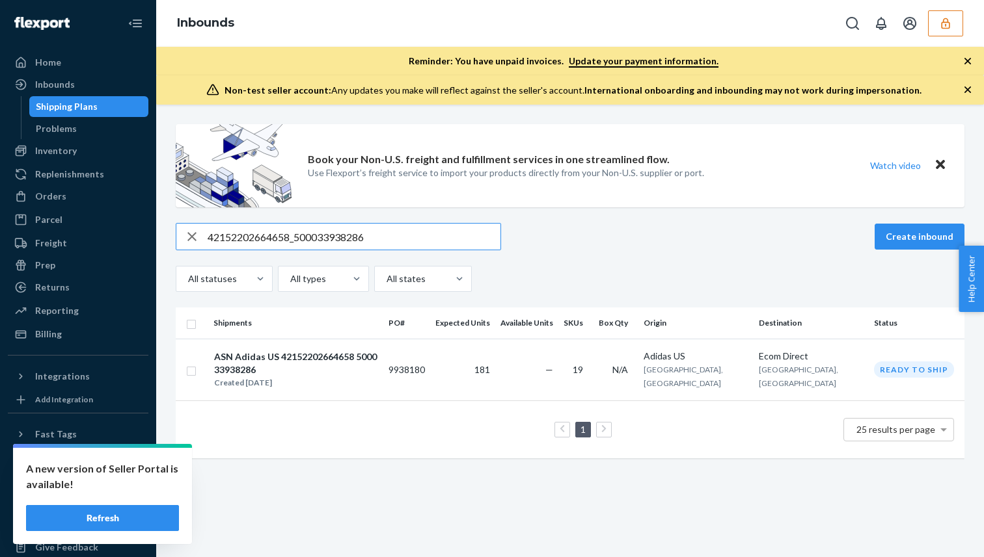
click at [250, 243] on input "42152202664658_500033938286" at bounding box center [354, 237] width 293 height 26
paste input "9352202577275_50003376039"
click at [256, 219] on div "Book your Non-U.S. freight and fulfillment services in one streamlined flow. Us…" at bounding box center [570, 297] width 808 height 347
click at [256, 232] on input "49352202577275_500033760396" at bounding box center [354, 237] width 293 height 26
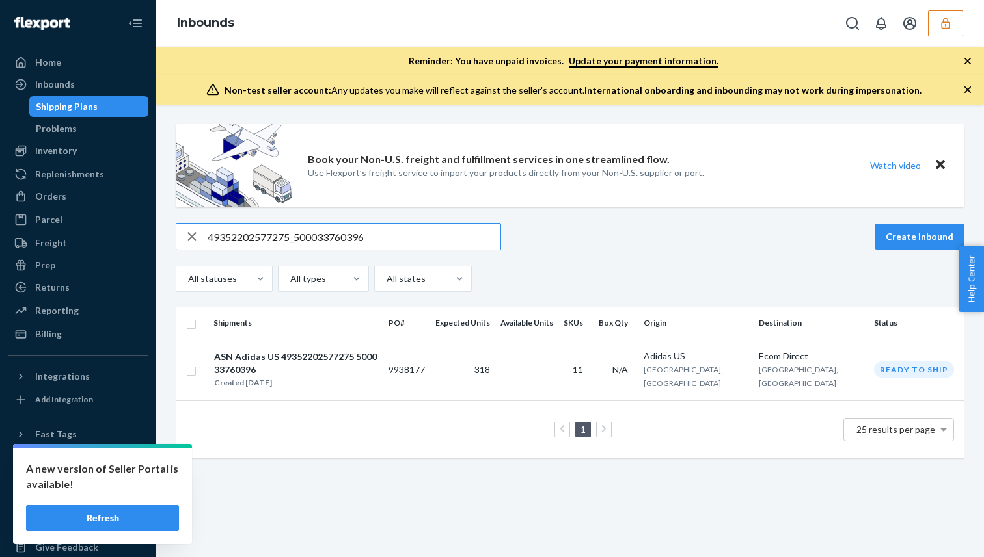
click at [256, 232] on input "49352202577275_500033760396" at bounding box center [354, 237] width 293 height 26
paste input "664746_500033931675"
click at [265, 243] on input "49352202664746_500033931675" at bounding box center [354, 237] width 293 height 26
paste input "843032_500035038189"
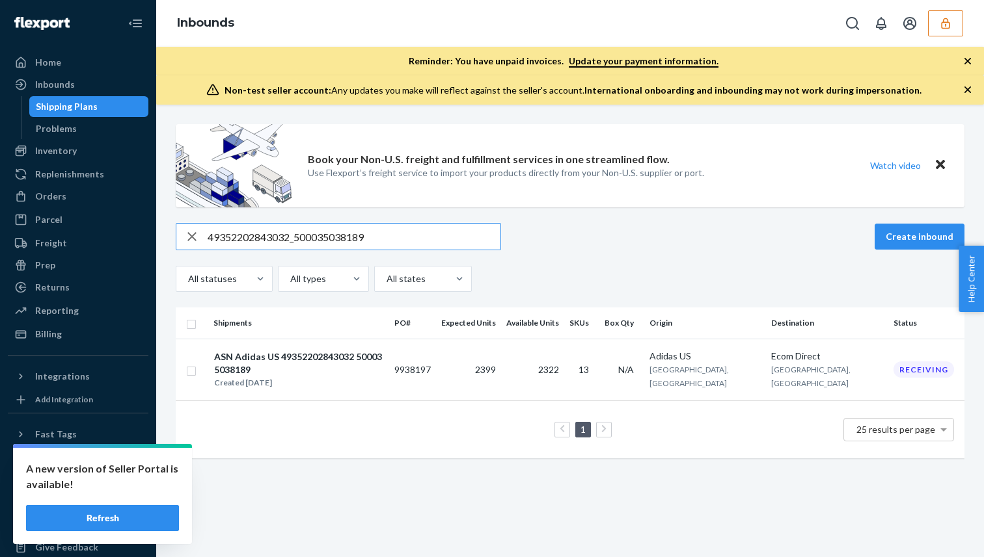
click at [290, 237] on input "49352202843032_500035038189" at bounding box center [354, 237] width 293 height 26
paste input "51052202885794_500035294186"
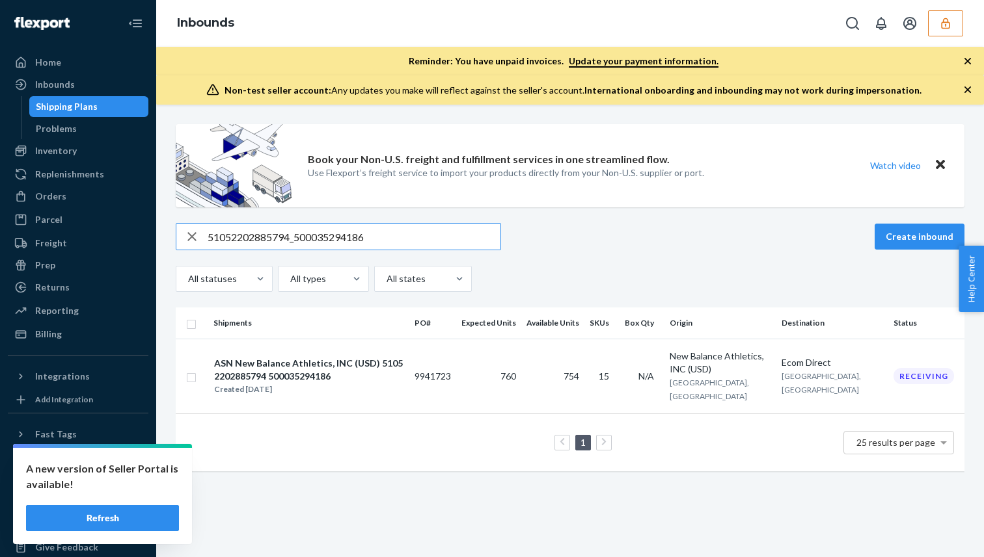
click at [330, 243] on input "51052202885794_500035294186" at bounding box center [354, 237] width 293 height 26
paste input "791160_50003321594"
click at [279, 239] on input "51052202791160_500033215946" at bounding box center [354, 237] width 293 height 26
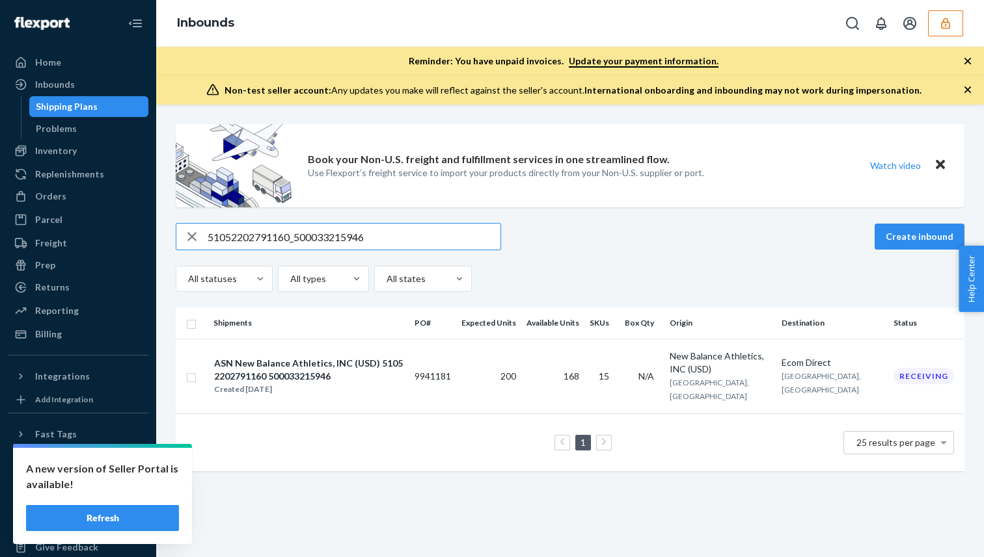
paste input "46884_500033215950"
click at [357, 240] on input "51052202746884_500033215950" at bounding box center [354, 237] width 293 height 26
paste input "835857_500033574719"
click at [301, 240] on input "51052202835857_500033574719" at bounding box center [354, 237] width 293 height 26
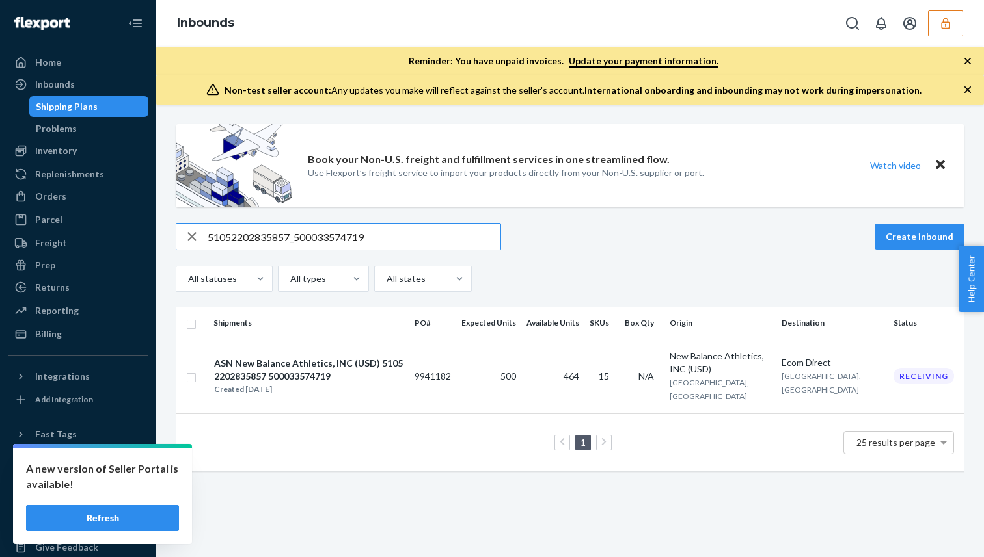
click at [301, 240] on input "51052202835857_500033574719" at bounding box center [354, 237] width 293 height 26
paste input "62452202628143_500033811020"
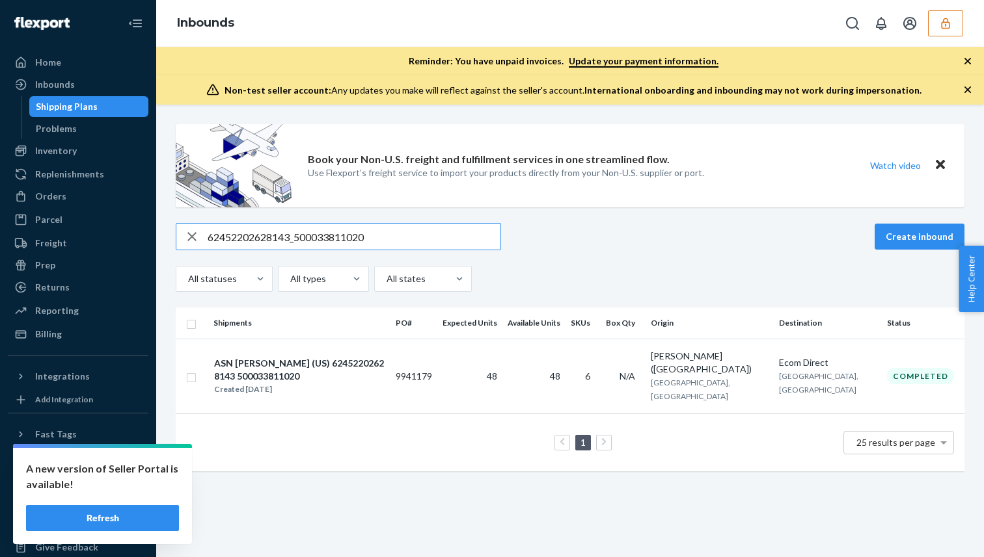
click at [313, 234] on input "62452202628143_500033811020" at bounding box center [354, 237] width 293 height 26
paste input "41152202821748_500033257385"
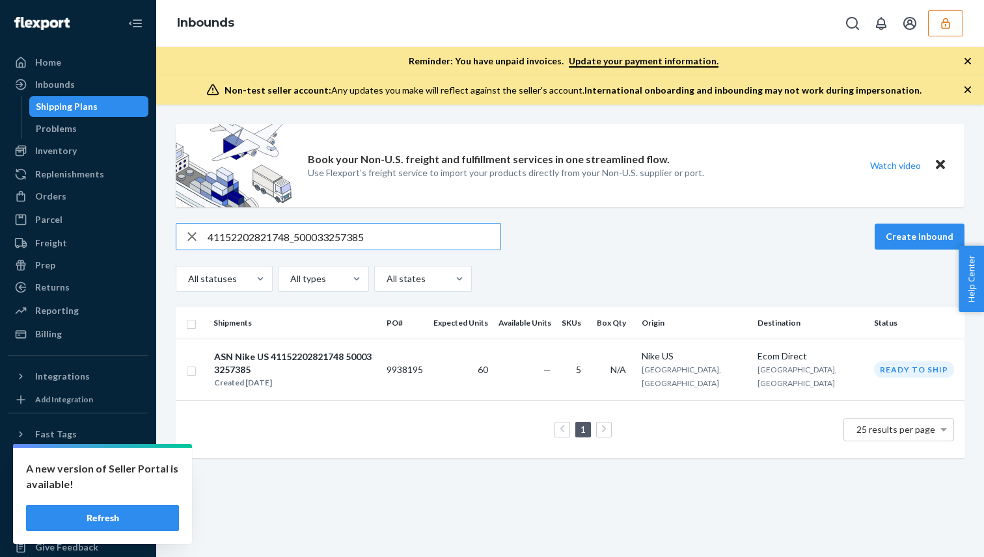
click at [317, 235] on input "41152202821748_500033257385" at bounding box center [354, 237] width 293 height 26
paste input "382_500033257390"
click at [351, 241] on input "41152202821382_500033257390" at bounding box center [354, 237] width 293 height 26
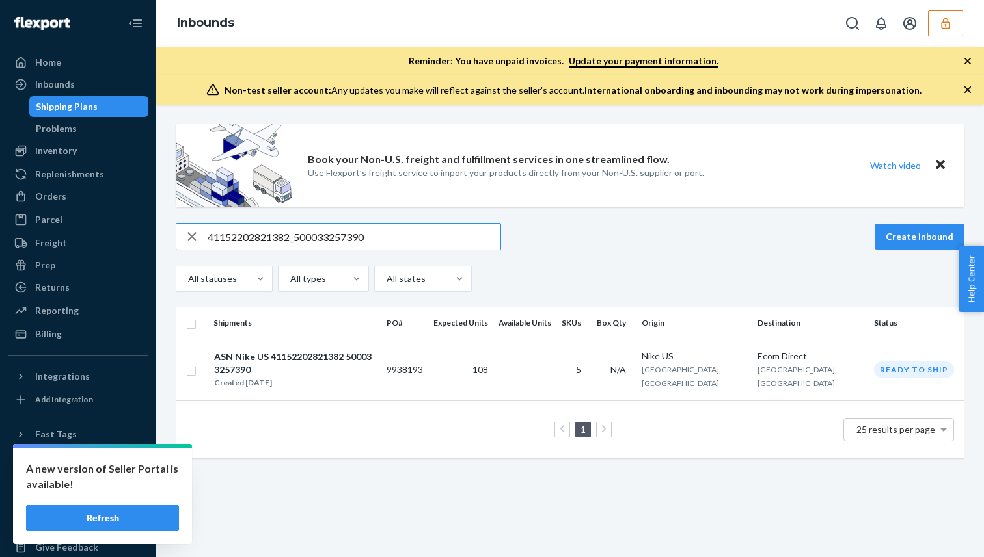
paste input "3252202821297_500033258205"
click at [294, 239] on input "43252202821297_500033258205" at bounding box center [354, 237] width 293 height 26
paste input "776185_50003326723"
click at [344, 243] on input "43252202776185_500033267235" at bounding box center [354, 237] width 293 height 26
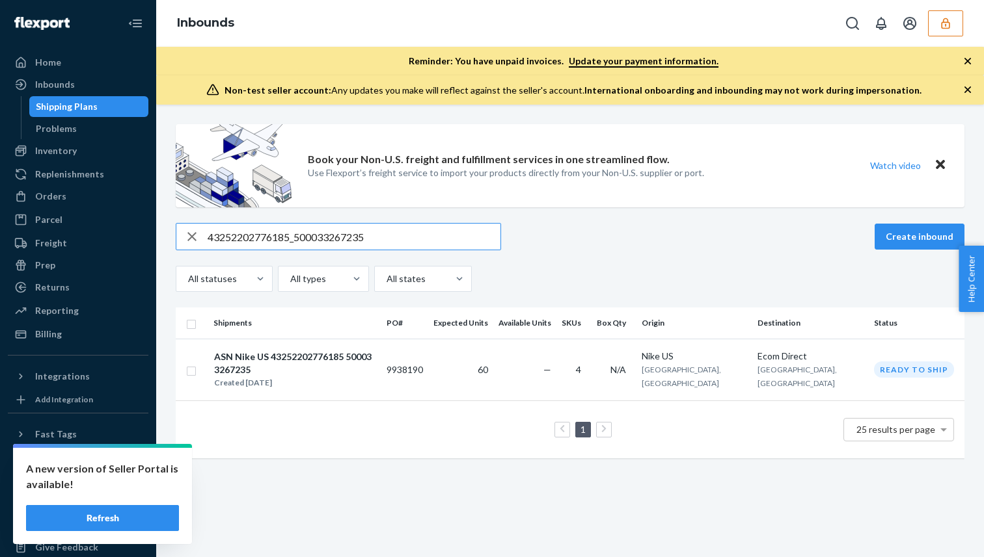
click at [344, 243] on input "43252202776185_500033267235" at bounding box center [354, 237] width 293 height 26
paste input "821744_500033267244"
click at [319, 229] on input "43252202821744_500033267244" at bounding box center [354, 237] width 293 height 26
paste input "1152202821696_500033276222"
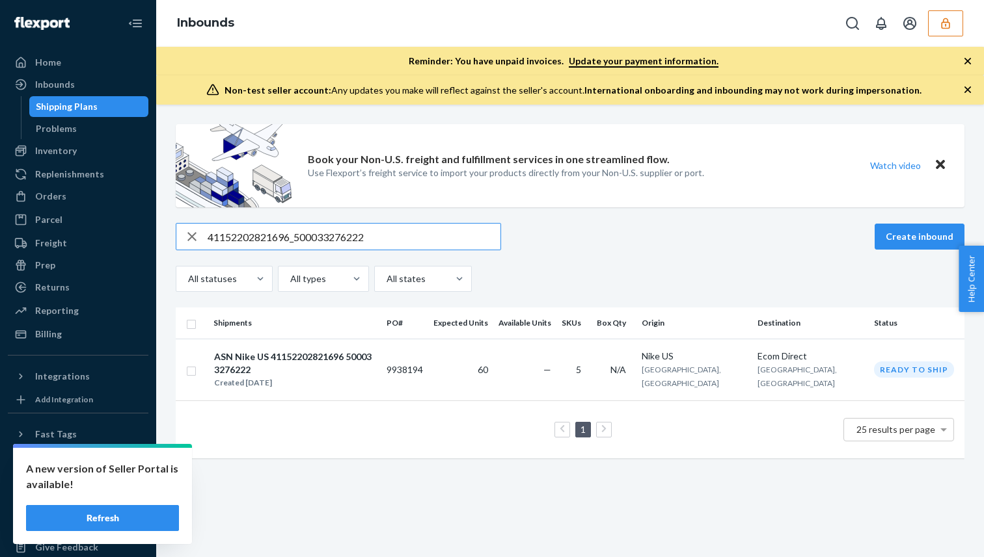
click at [308, 255] on div "41152202821696_500033276222 Create inbound All statuses All types All states" at bounding box center [570, 257] width 788 height 69
click at [319, 241] on input "41152202821696_500033276222" at bounding box center [354, 237] width 293 height 26
paste input "302_500033276226"
type input "41152202821302_500033276226"
